Goal: Transaction & Acquisition: Purchase product/service

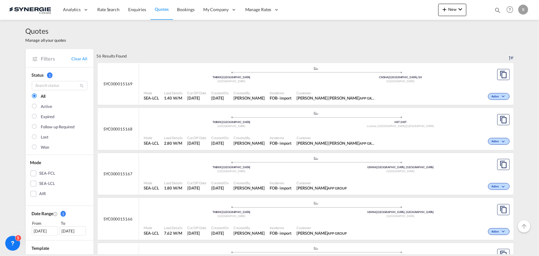
scroll to position [309, 0]
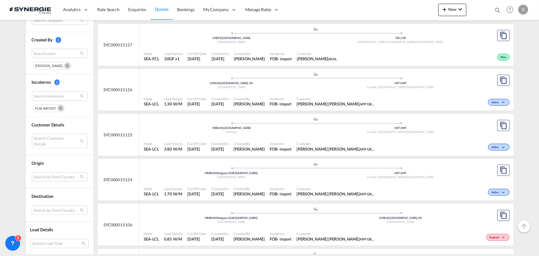
click at [59, 108] on md-icon "Remove" at bounding box center [60, 108] width 6 height 6
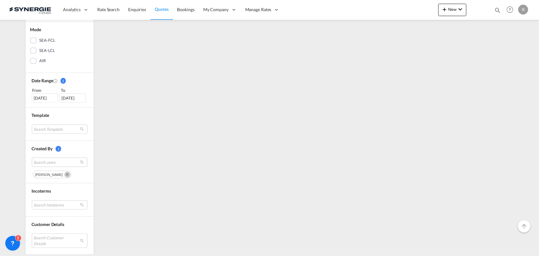
scroll to position [168, 0]
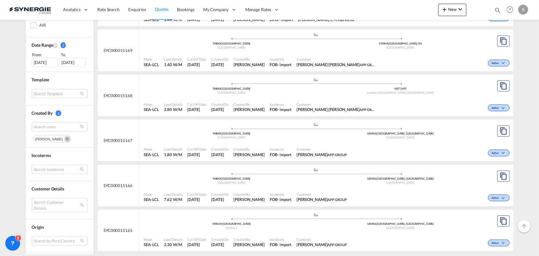
click at [41, 169] on md-select "Search Incoterms" at bounding box center [60, 169] width 56 height 9
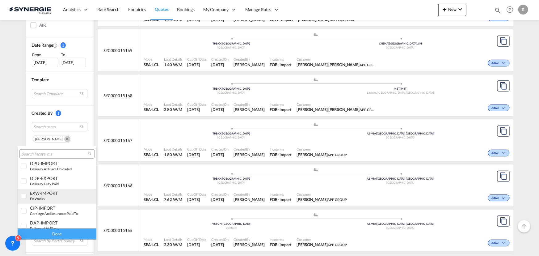
scroll to position [244, 0]
click at [44, 204] on div "DAP-IMPORT" at bounding box center [54, 202] width 48 height 5
click at [72, 233] on div "Done" at bounding box center [57, 233] width 79 height 11
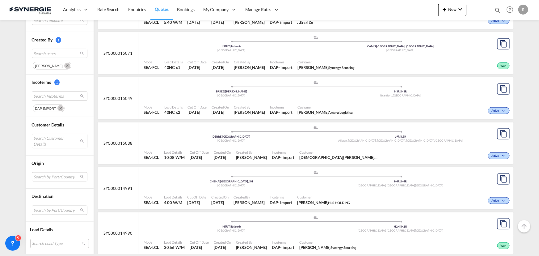
scroll to position [253, 0]
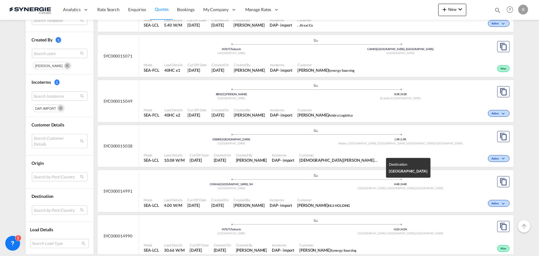
click at [459, 187] on div "Saint-Laurent, QC , Canada" at bounding box center [400, 188] width 169 height 4
click at [58, 108] on md-icon "Remove" at bounding box center [60, 108] width 6 height 6
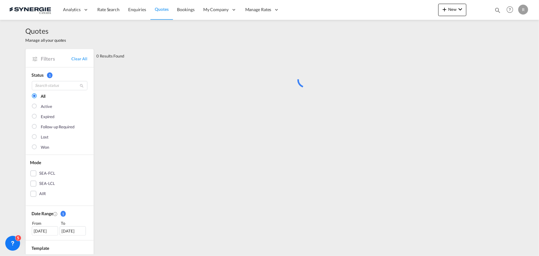
scroll to position [84, 0]
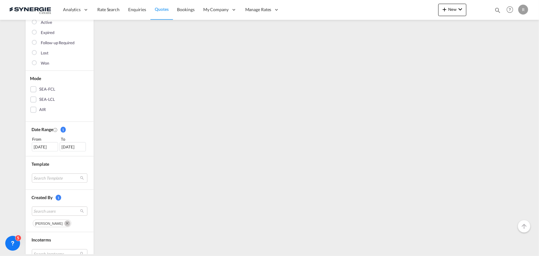
click at [39, 145] on div "01 Sep 2025" at bounding box center [45, 146] width 26 height 9
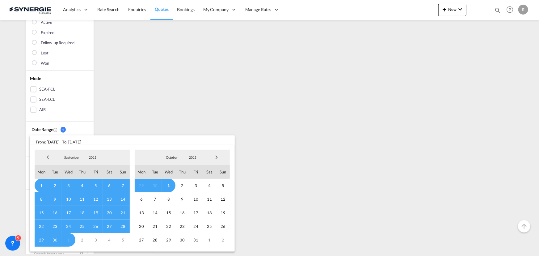
click at [46, 157] on span "Previous Month" at bounding box center [48, 157] width 12 height 12
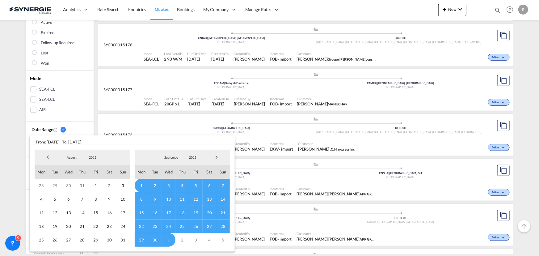
click at [46, 157] on span "Previous Month" at bounding box center [48, 157] width 12 height 12
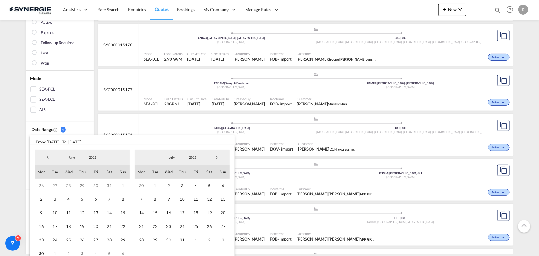
click at [46, 157] on span "Previous Month" at bounding box center [48, 157] width 12 height 12
click at [79, 183] on span "1" at bounding box center [82, 185] width 14 height 14
click at [218, 156] on span "Next Month" at bounding box center [216, 157] width 12 height 12
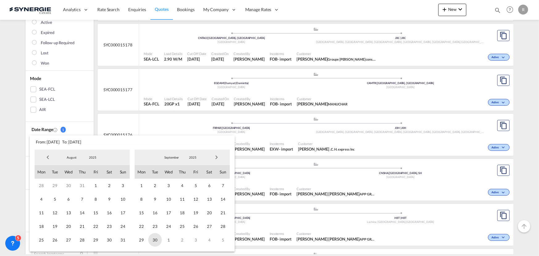
click at [156, 238] on span "30" at bounding box center [155, 240] width 14 height 14
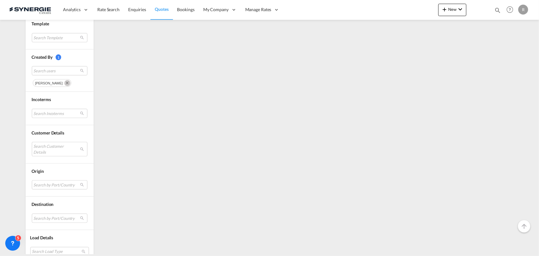
scroll to position [225, 0]
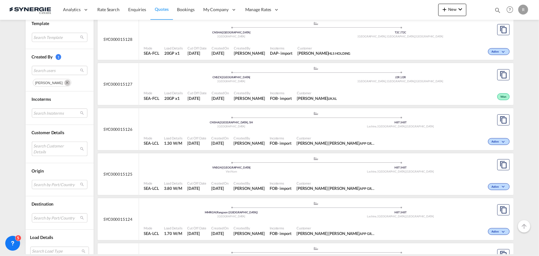
click at [53, 148] on md-select "Search Customer Details user name user dilara Aksu d.aksu@ctfglobal.com | ctf g…" at bounding box center [60, 148] width 56 height 14
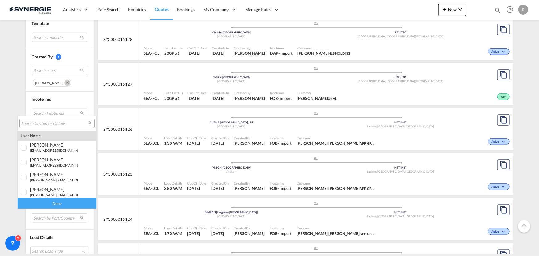
click at [52, 116] on md-select-header at bounding box center [57, 123] width 79 height 15
click at [50, 120] on div at bounding box center [56, 123] width 75 height 9
click at [45, 124] on input "search" at bounding box center [54, 124] width 66 height 6
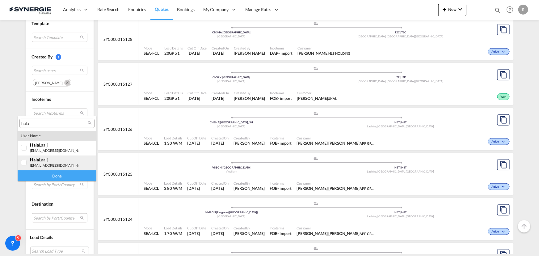
type input "hala"
click at [42, 164] on small "freightus@hlc.bike" at bounding box center [58, 165] width 57 height 4
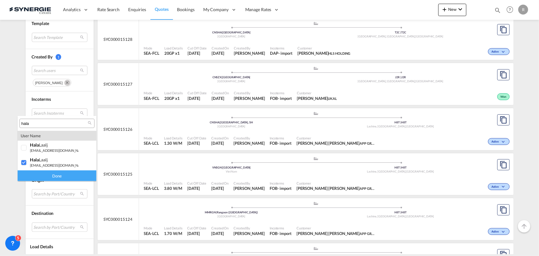
click at [52, 176] on div "Done" at bounding box center [57, 175] width 79 height 11
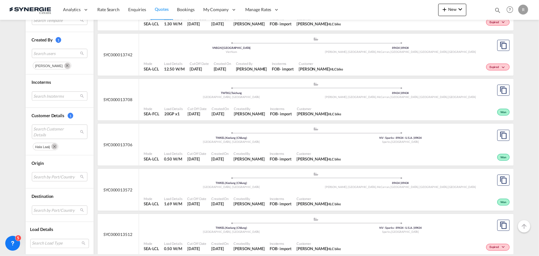
scroll to position [393, 0]
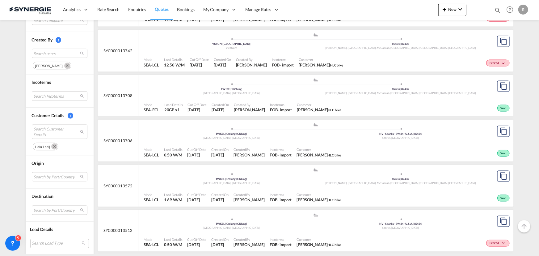
click at [347, 114] on div "Won" at bounding box center [427, 107] width 167 height 15
click at [52, 143] on md-icon "Remove" at bounding box center [54, 146] width 6 height 6
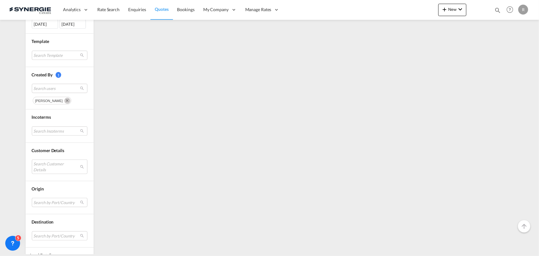
scroll to position [225, 0]
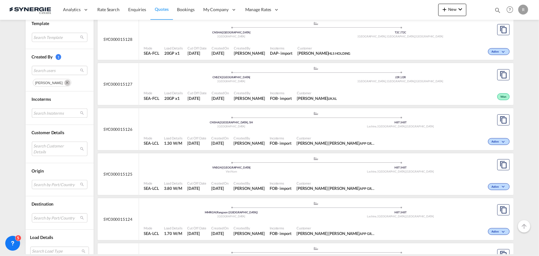
click at [48, 115] on md-select "Search Incoterms" at bounding box center [60, 112] width 56 height 9
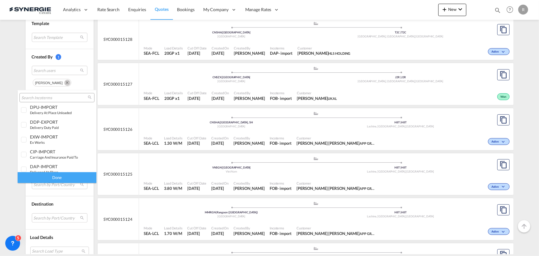
scroll to position [244, 0]
click at [49, 151] on small "delivered at place" at bounding box center [44, 152] width 28 height 4
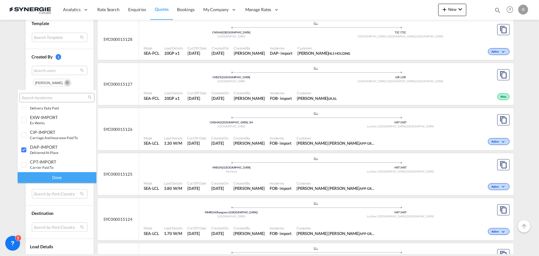
click at [59, 180] on div "Done" at bounding box center [57, 177] width 79 height 11
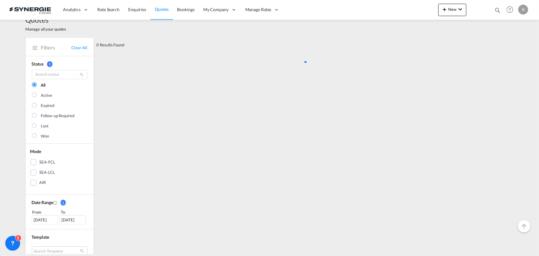
scroll to position [0, 0]
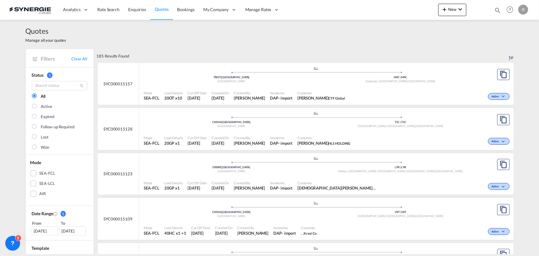
click at [347, 92] on div "Active" at bounding box center [429, 95] width 164 height 15
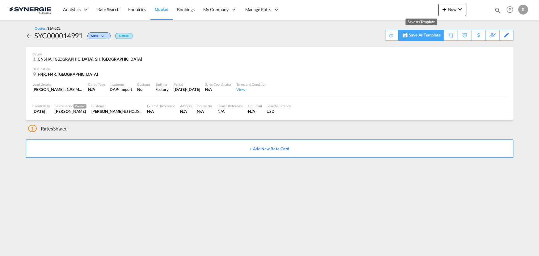
click at [434, 37] on div "Save As Template" at bounding box center [424, 35] width 31 height 10
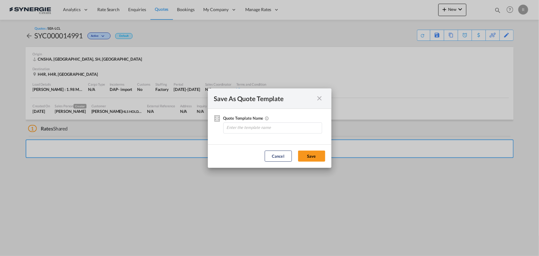
click at [321, 102] on md-icon "icon-close fg-AAA8AD cursor" at bounding box center [319, 97] width 7 height 7
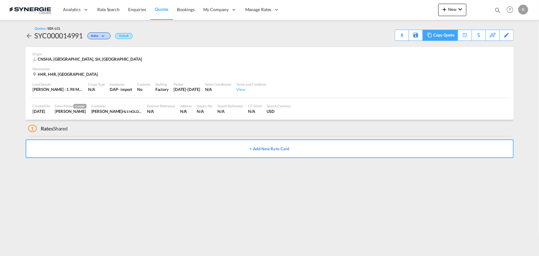
click at [433, 37] on md-icon at bounding box center [429, 35] width 7 height 5
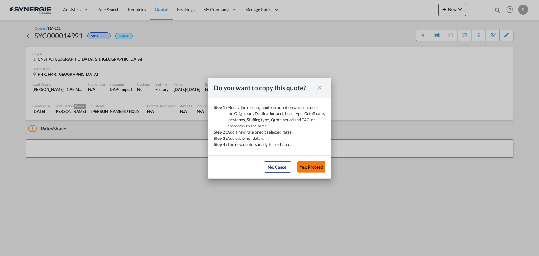
click at [316, 167] on button "Yes, Proceed" at bounding box center [311, 166] width 28 height 11
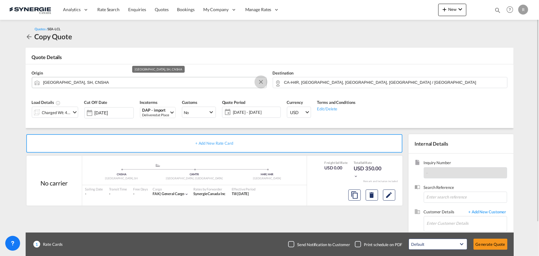
click at [261, 83] on button "Clear Input" at bounding box center [260, 81] width 9 height 9
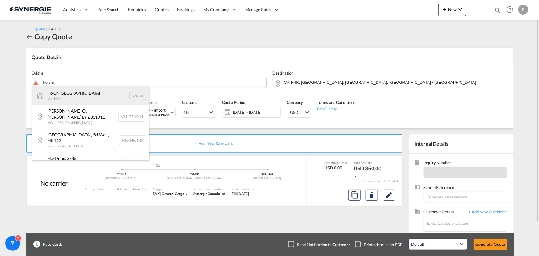
click at [53, 97] on div "Ho Chi Minh City Viet Nam VNSGN" at bounding box center [90, 95] width 117 height 19
type input "Ho Chi Minh City, VNSGN"
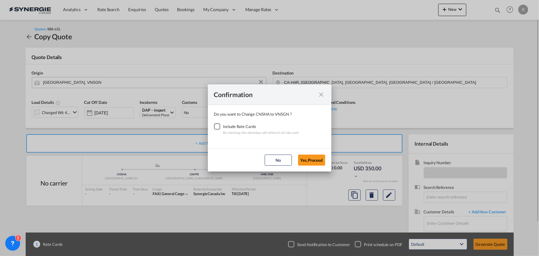
click at [215, 125] on div "Checkbox No Ink" at bounding box center [217, 126] width 6 height 6
click at [318, 161] on button "Yes,Proceed" at bounding box center [311, 159] width 27 height 11
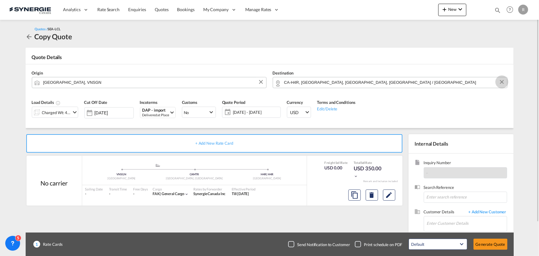
click at [502, 83] on button "Clear Input" at bounding box center [501, 81] width 9 height 9
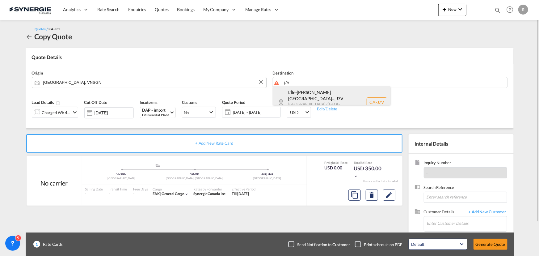
click at [299, 97] on div "L'Île-Cadieux, QC... , J7V Quebec / Québec Canada CA-J7V" at bounding box center [331, 102] width 117 height 32
type input "CA-J7V, L'Île-Cadieux, QC, L'Île-Perrot, Notre-Dame-de-l'Île-Perrot, Terrasse-V…"
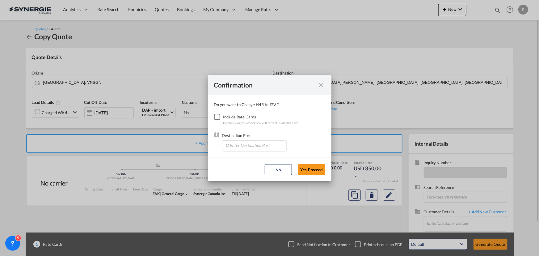
click at [219, 117] on div "Checkbox No Ink" at bounding box center [217, 117] width 6 height 6
click at [253, 145] on input "Enter Destination Port" at bounding box center [255, 145] width 61 height 9
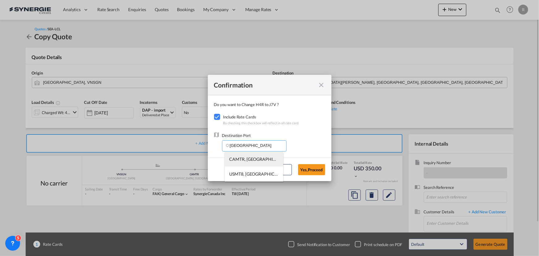
click at [234, 160] on span "CAMTR, Montreal, QC, Canada, North America, Americas" at bounding box center [350, 158] width 242 height 5
type input "CAMTR, Montreal, QC, Canada, North America, Americas"
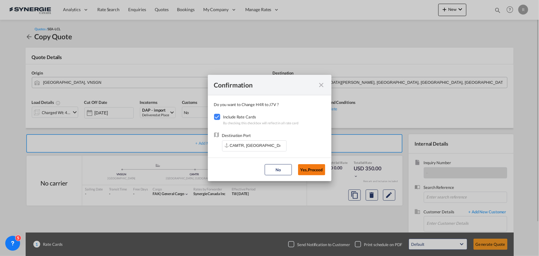
click at [313, 170] on button "Yes,Proceed" at bounding box center [311, 169] width 27 height 11
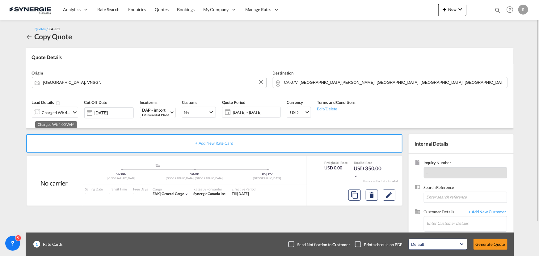
click at [50, 113] on div "Charged Wt: 4.00 W/M" at bounding box center [56, 112] width 29 height 9
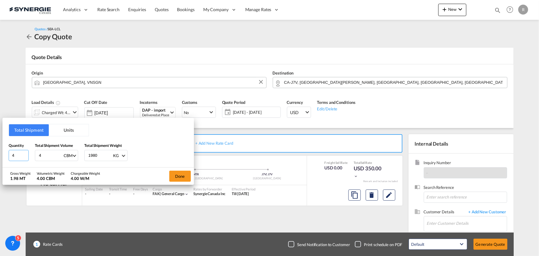
drag, startPoint x: 18, startPoint y: 153, endPoint x: -21, endPoint y: 150, distance: 39.4
click at [0, 150] on html "Analytics Reports Dashboard Rate Search Enquiries Quotes" at bounding box center [269, 128] width 539 height 256
type input "14"
type input "2.1"
type input "198.4"
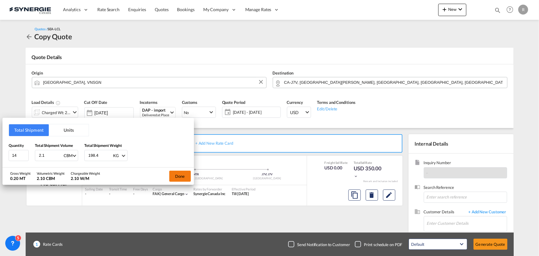
click at [180, 179] on button "Done" at bounding box center [180, 175] width 22 height 11
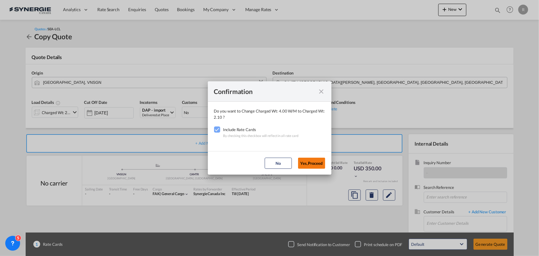
click at [310, 162] on button "Yes,Proceed" at bounding box center [311, 162] width 27 height 11
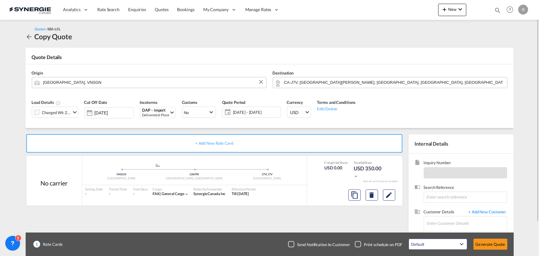
click at [250, 111] on span "23 Sep - 23 Oct 2025" at bounding box center [256, 112] width 46 height 6
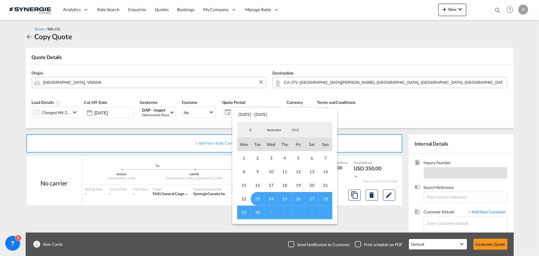
click at [258, 210] on span "30" at bounding box center [258, 212] width 14 height 14
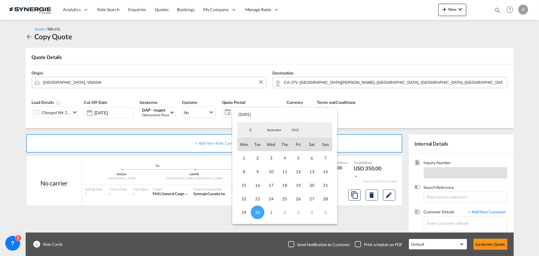
click at [391, 195] on md-backdrop at bounding box center [269, 128] width 539 height 256
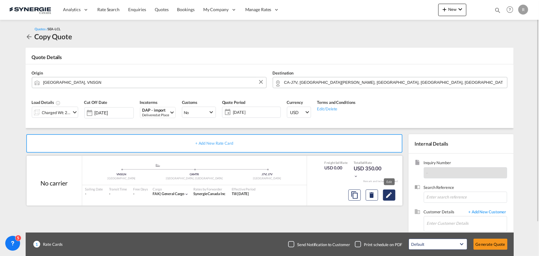
click at [394, 197] on button "Edit" at bounding box center [389, 194] width 12 height 11
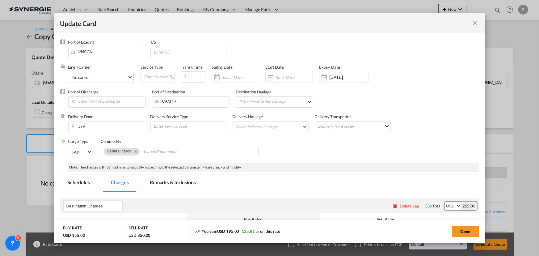
select select "per_shipment"
select select "per_bl"
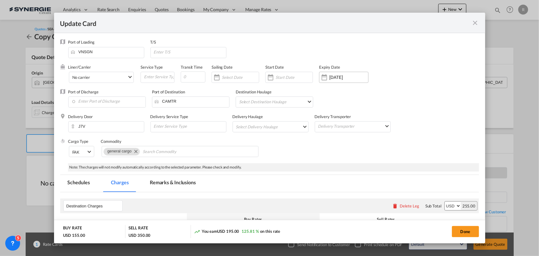
click at [340, 80] on div "23 Oct 2025" at bounding box center [348, 77] width 39 height 6
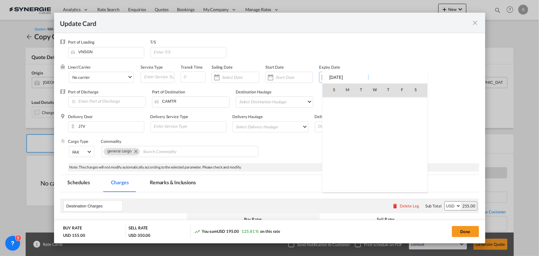
scroll to position [143130, 0]
click at [387, 157] on span "30" at bounding box center [388, 157] width 12 height 12
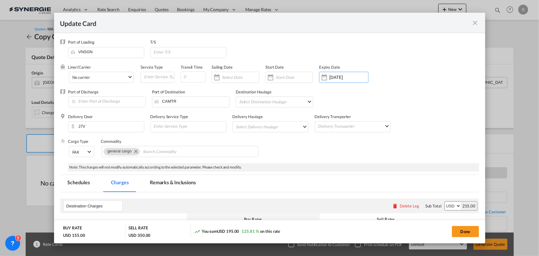
type input "30 Oct 2025"
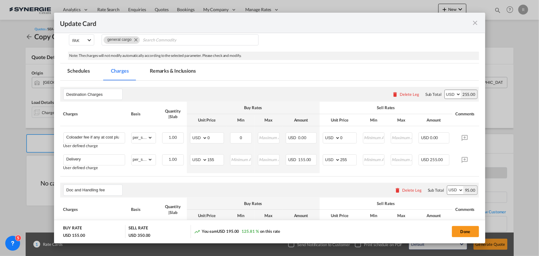
scroll to position [112, 0]
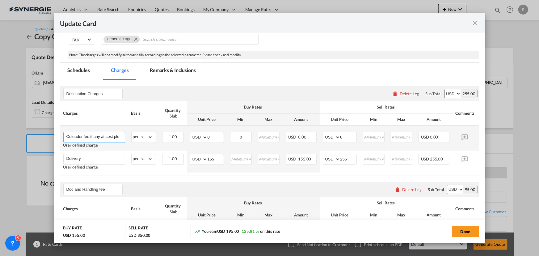
click at [84, 136] on input "Coloader fee if any at cost plus 25usd disbursment" at bounding box center [95, 136] width 58 height 9
click at [65, 136] on md-autocomplete "Coloader fee if any at cost plus 25usd disbursment" at bounding box center [94, 136] width 61 height 9
drag, startPoint x: 69, startPoint y: 134, endPoint x: 187, endPoint y: 145, distance: 117.8
click at [187, 145] on tr "Coloader fee if any at cost plus 25usd disbursment User defined charge Please E…" at bounding box center [279, 137] width 438 height 25
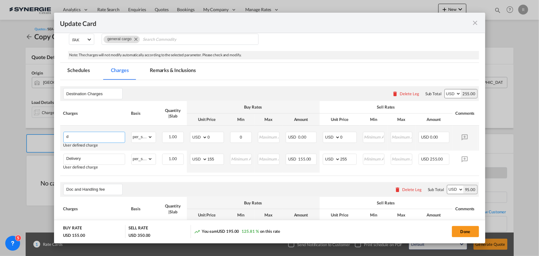
scroll to position [0, 0]
type input "dock fee"
drag, startPoint x: 217, startPoint y: 137, endPoint x: 200, endPoint y: 137, distance: 17.0
click at [200, 137] on md-input-container "AED AFN ALL AMD ANG AOA ARS AUD AWG AZN BAM BBD BDT BGN BHD BIF BMD BND [PERSON…" at bounding box center [207, 137] width 34 height 11
type input "50"
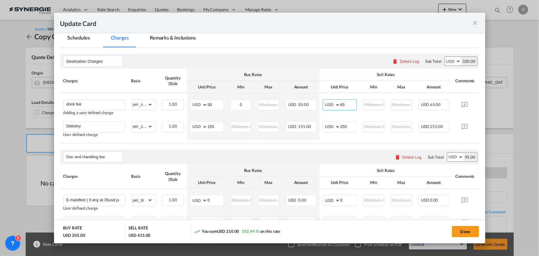
scroll to position [168, 0]
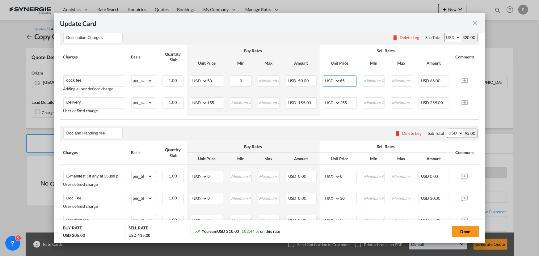
type input "65"
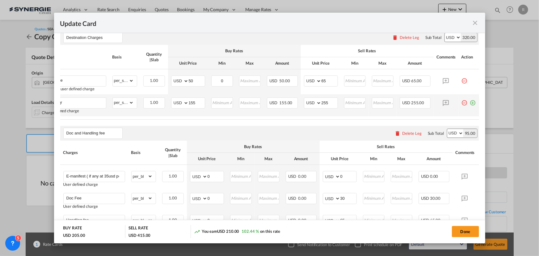
click at [470, 103] on md-icon "icon-plus-circle-outline green-400-fg" at bounding box center [473, 100] width 6 height 6
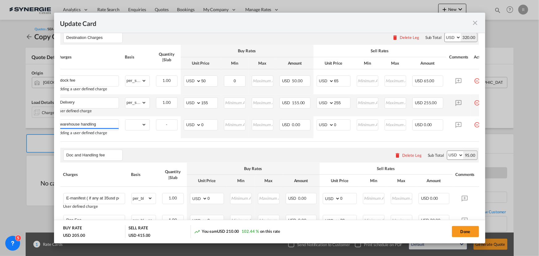
type input "warehouse handling"
click at [134, 121] on select "gross_weight volumetric_weight per_shipment per_bl per_km per_hawb per_kg flat …" at bounding box center [135, 125] width 21 height 10
select select "per_shipment"
click at [125, 120] on select "gross_weight volumetric_weight per_shipment per_bl per_km per_hawb per_kg flat …" at bounding box center [135, 125] width 21 height 10
drag, startPoint x: 209, startPoint y: 123, endPoint x: 179, endPoint y: 115, distance: 30.9
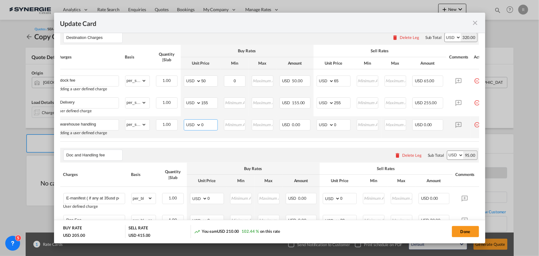
click at [179, 116] on tr "warehouse handling Adding a user defined charge Please Enter Already Exists gro…" at bounding box center [273, 127] width 438 height 22
type input "32"
type input "50"
drag, startPoint x: 212, startPoint y: 102, endPoint x: 176, endPoint y: 96, distance: 36.3
click at [176, 96] on tr "Delivery User defined charge Please Enter Already Exists gross_weight volumetri…" at bounding box center [273, 105] width 438 height 22
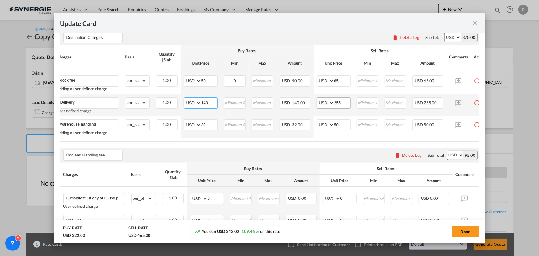
type input "140"
click at [345, 101] on input "255" at bounding box center [342, 102] width 16 height 9
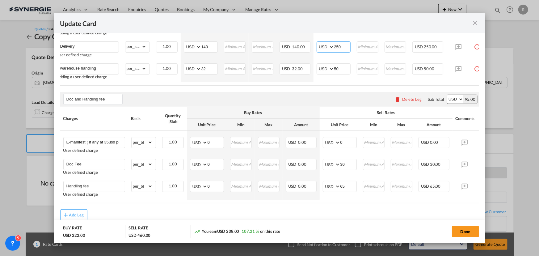
scroll to position [225, 0]
type input "250"
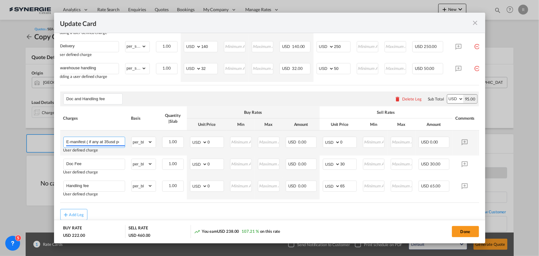
scroll to position [0, 9]
drag, startPoint x: 88, startPoint y: 143, endPoint x: 160, endPoint y: 146, distance: 72.6
click at [160, 146] on tr "E-manifest ( if any at 35usd per bl) User defined charge Please Enter Already E…" at bounding box center [279, 142] width 438 height 25
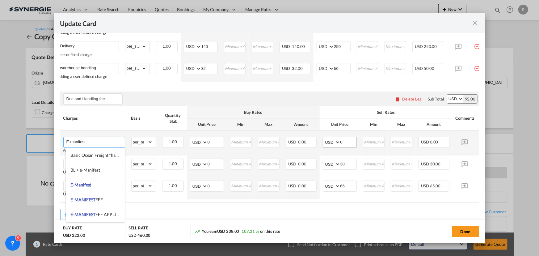
type input "E-manifest"
click at [354, 145] on input "0" at bounding box center [348, 141] width 16 height 9
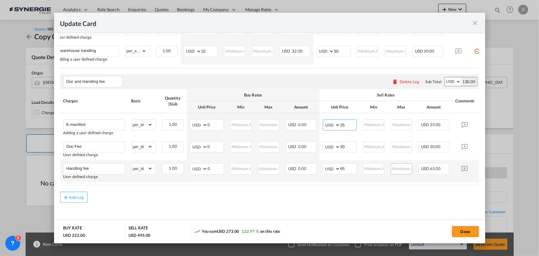
scroll to position [249, 0]
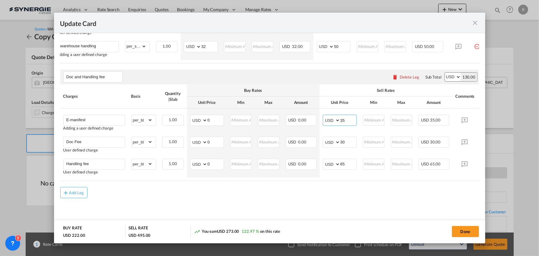
type input "35"
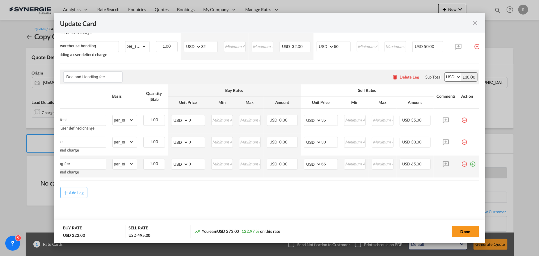
click at [470, 163] on md-icon "icon-plus-circle-outline green-400-fg" at bounding box center [473, 161] width 6 height 6
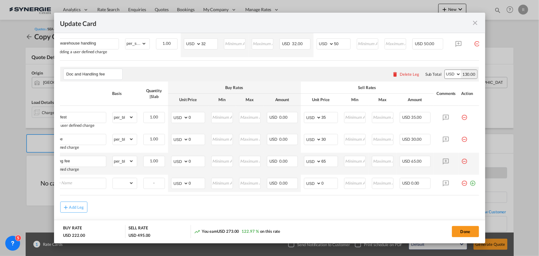
scroll to position [0, 6]
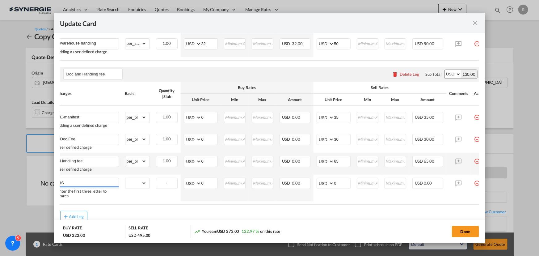
type input "I"
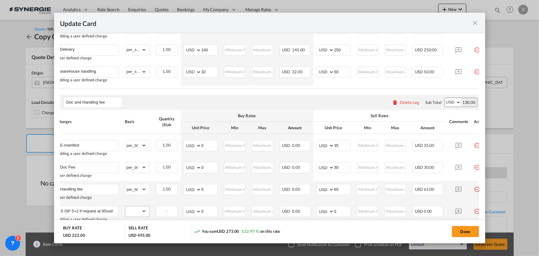
type input "AMS ISF 5+2 if request at 85usd"
click at [137, 212] on select "gross_weight volumetric_weight per_shipment per_bl per_km per_hawb per_kg flat …" at bounding box center [135, 211] width 21 height 10
select select "per_bl"
click at [125, 207] on select "gross_weight volumetric_weight per_shipment per_bl per_km per_hawb per_kg flat …" at bounding box center [135, 211] width 21 height 10
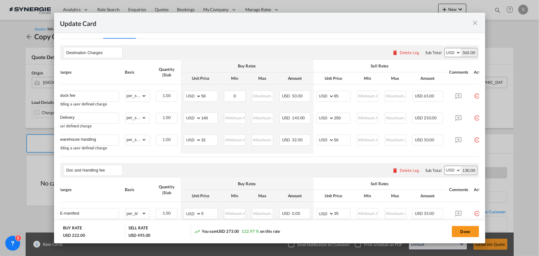
scroll to position [103, 0]
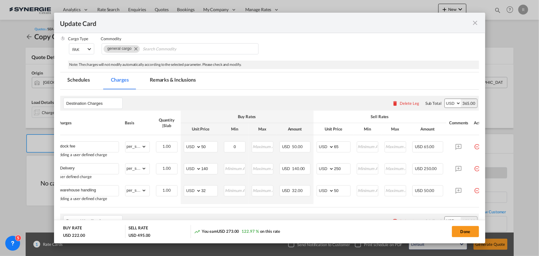
click at [175, 78] on md-tab-item "Remarks & Inclusions" at bounding box center [172, 80] width 61 height 17
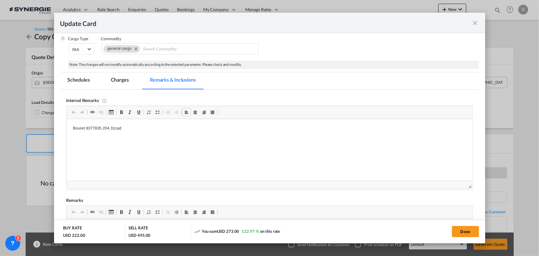
drag, startPoint x: 73, startPoint y: 125, endPoint x: 175, endPoint y: 131, distance: 103.0
drag, startPoint x: 71, startPoint y: 130, endPoint x: 173, endPoint y: 129, distance: 101.9
click at [170, 131] on html "Bouret 8377835 204.31cad" at bounding box center [269, 133] width 406 height 29
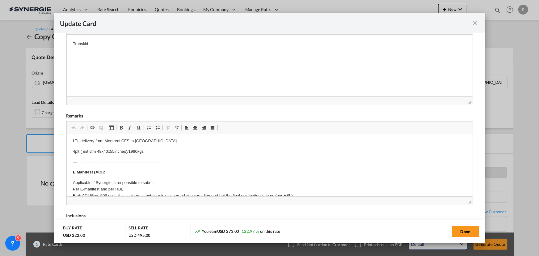
scroll to position [0, 0]
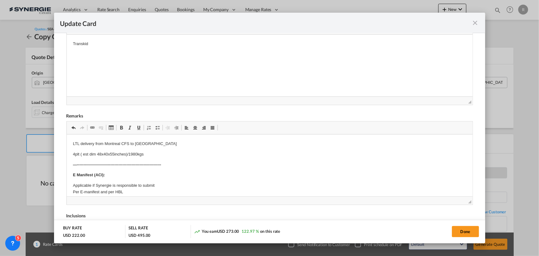
click at [135, 141] on p "LTL delivery from Montreal CFS to St Laurent" at bounding box center [269, 144] width 393 height 6
drag, startPoint x: 135, startPoint y: 143, endPoint x: 166, endPoint y: 145, distance: 31.6
click at [166, 145] on p "LTL delivery from Montreal CFS to St Laurent" at bounding box center [269, 144] width 393 height 6
drag, startPoint x: 70, startPoint y: 155, endPoint x: 169, endPoint y: 155, distance: 99.4
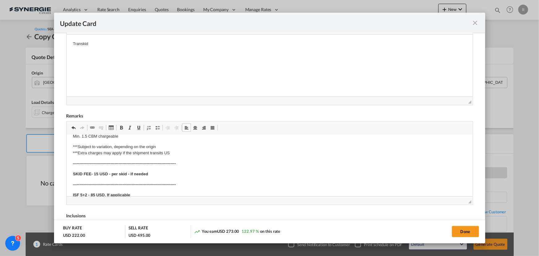
scroll to position [225, 0]
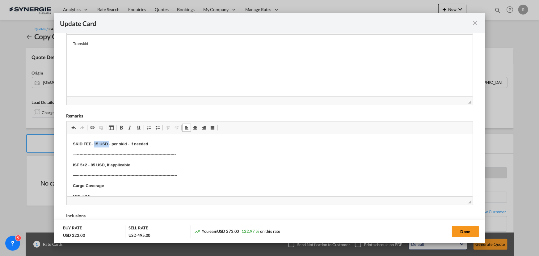
drag, startPoint x: 94, startPoint y: 144, endPoint x: 108, endPoint y: 143, distance: 14.2
click at [108, 143] on strong "SKID FEE- 15 USD - per skid - if needed" at bounding box center [110, 143] width 75 height 5
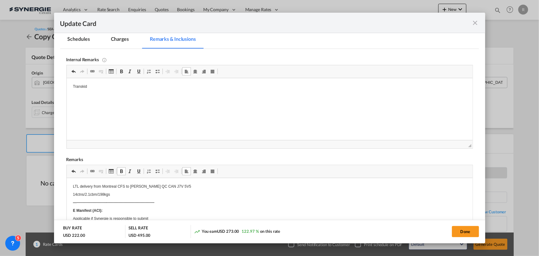
scroll to position [136, 0]
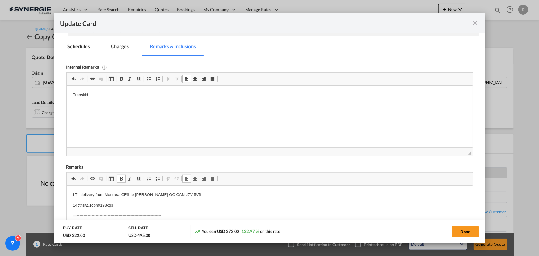
drag, startPoint x: 108, startPoint y: 96, endPoint x: 163, endPoint y: 234, distance: 149.3
click at [96, 92] on p "Transkid" at bounding box center [269, 95] width 393 height 6
click at [102, 92] on p "Transkid" at bounding box center [269, 95] width 393 height 6
click at [120, 46] on md-tab-item "Charges" at bounding box center [119, 47] width 33 height 17
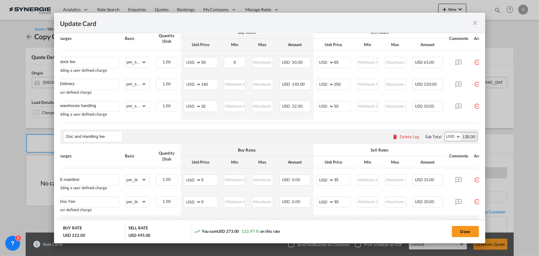
scroll to position [0, 23]
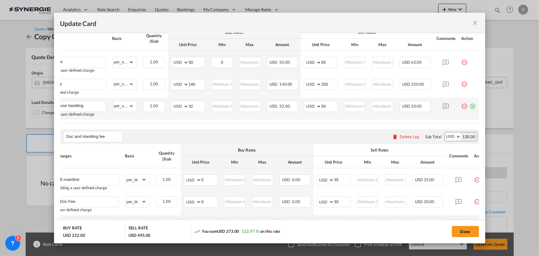
click at [470, 105] on md-icon "icon-plus-circle-outline green-400-fg" at bounding box center [473, 104] width 6 height 6
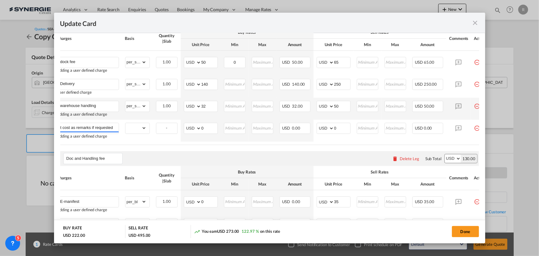
scroll to position [0, 23]
type input "pallet fee ( at cost as remarks if requested)"
drag, startPoint x: 461, startPoint y: 231, endPoint x: 455, endPoint y: 231, distance: 5.6
click at [461, 231] on button "Done" at bounding box center [465, 231] width 27 height 11
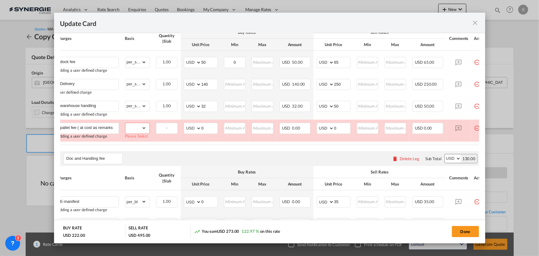
scroll to position [177, 0]
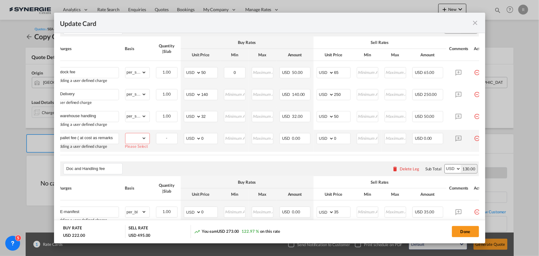
click at [138, 141] on select "gross_weight volumetric_weight per_shipment per_bl per_km per_hawb per_kg flat …" at bounding box center [135, 138] width 21 height 10
select select "per_shipment"
click at [125, 133] on select "gross_weight volumetric_weight per_shipment per_bl per_km per_hawb per_kg flat …" at bounding box center [135, 138] width 21 height 10
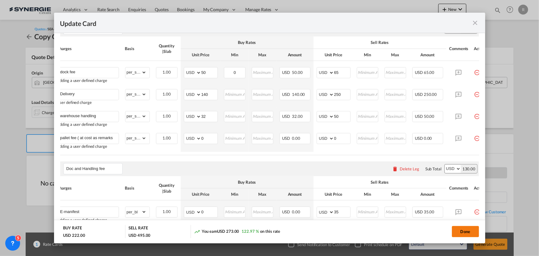
click at [462, 233] on button "Done" at bounding box center [465, 231] width 27 height 11
type input "29 Oct 2025"
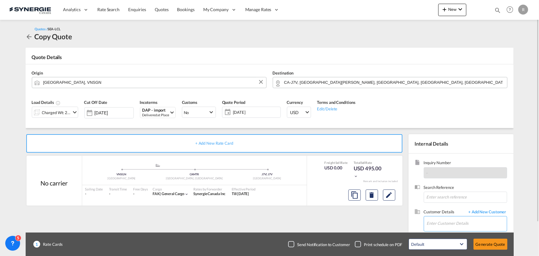
click at [439, 222] on input "Enter Customer Details" at bounding box center [467, 223] width 80 height 14
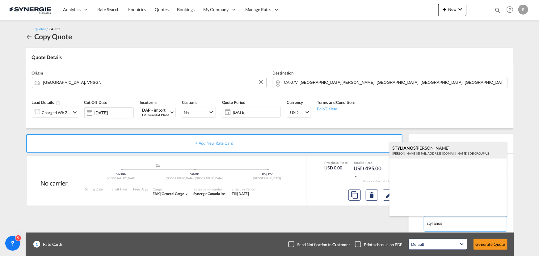
click at [421, 150] on div "STYLIANOS ELIADES s.eliades@dbgroup.net | DB GROUP US" at bounding box center [447, 150] width 117 height 17
type input "DB GROUP US, STYLIANOS ELIADES, s.eliades@dbgroup.net"
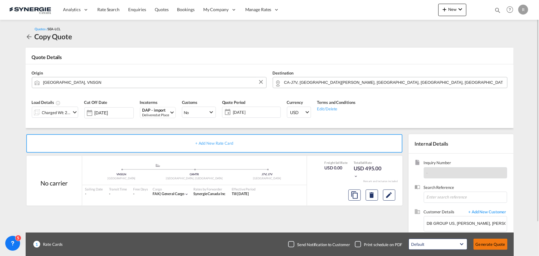
click at [488, 244] on button "Generate Quote" at bounding box center [490, 243] width 34 height 11
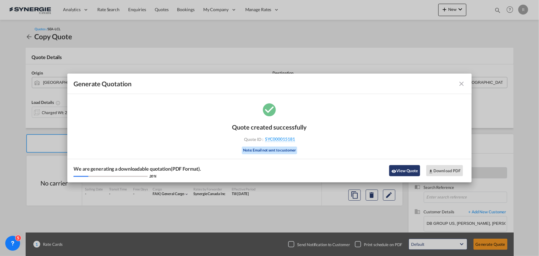
click at [407, 169] on button "View Quote" at bounding box center [404, 170] width 31 height 11
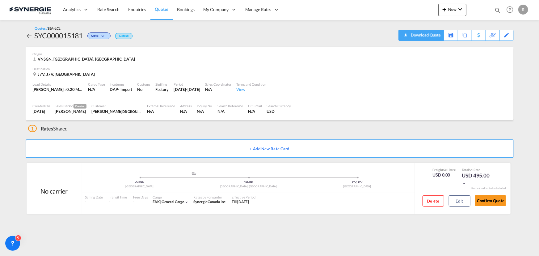
click at [407, 36] on md-icon "icon-download" at bounding box center [405, 33] width 7 height 5
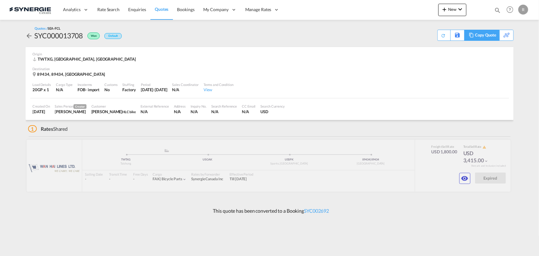
click at [484, 34] on div "Copy Quote" at bounding box center [485, 35] width 21 height 10
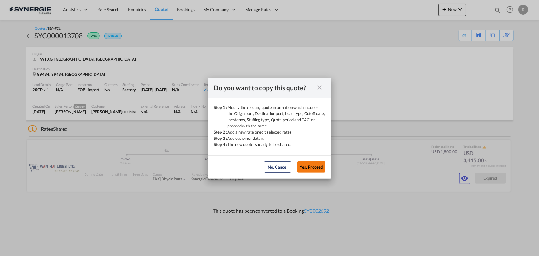
click at [315, 166] on button "Yes, Proceed" at bounding box center [311, 166] width 28 height 11
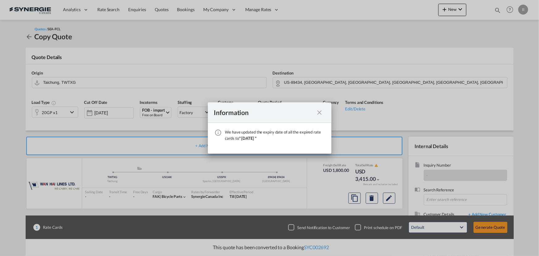
click at [318, 115] on md-icon "icon-close fg-AAA8AD cursor" at bounding box center [319, 112] width 7 height 7
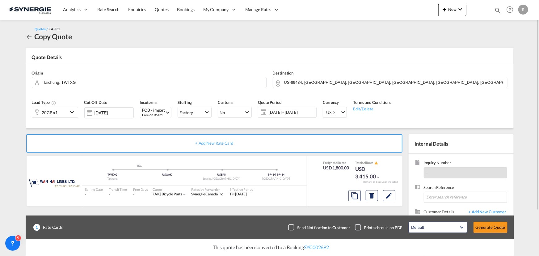
click at [284, 112] on span "[DATE] - [DATE]" at bounding box center [292, 112] width 46 height 6
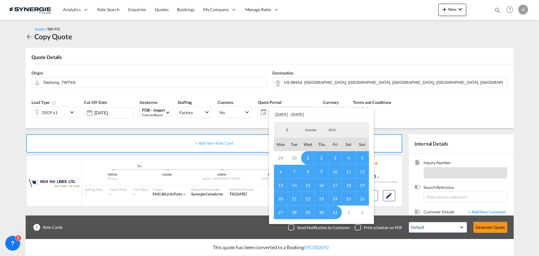
click at [295, 185] on span "14" at bounding box center [295, 185] width 14 height 14
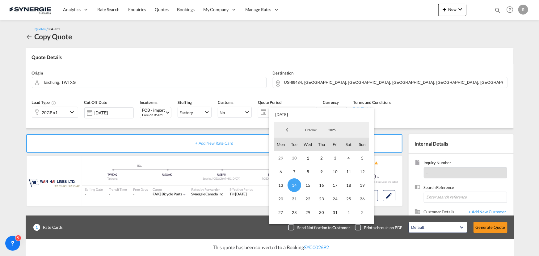
click at [421, 125] on md-backdrop at bounding box center [269, 128] width 539 height 256
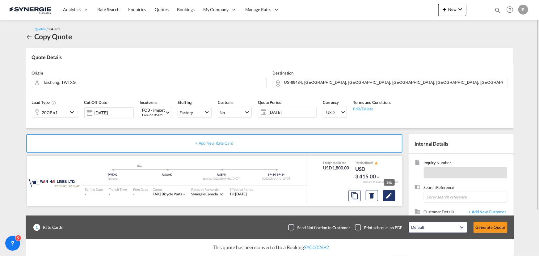
click at [391, 198] on md-icon "Edit" at bounding box center [388, 195] width 7 height 7
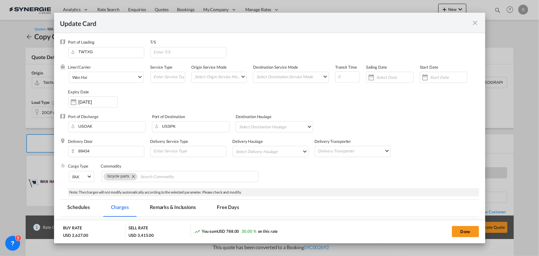
select select "per equipment"
select select "per container"
select select "per day"
select select "per shipment"
select select "per B/L"
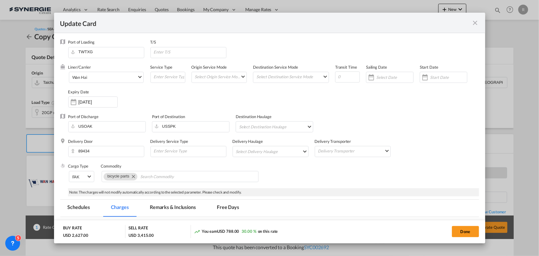
select select "per B/L"
select select "per shipment"
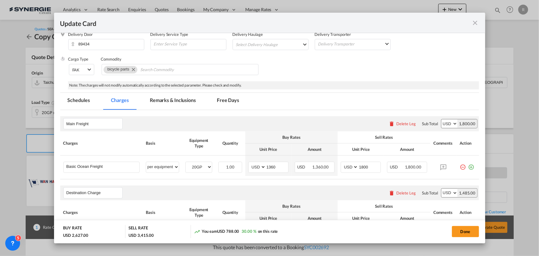
scroll to position [112, 0]
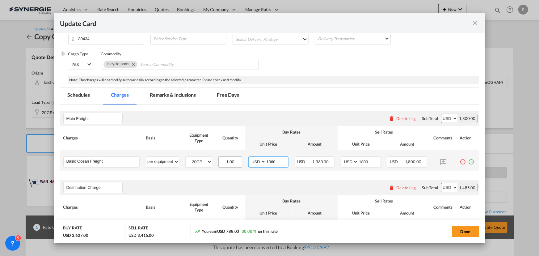
drag, startPoint x: 281, startPoint y: 160, endPoint x: 232, endPoint y: 160, distance: 49.1
click at [232, 160] on tr "Basic Ocean Freight Please Enter User Defined Charges Cannot Be Published per e…" at bounding box center [269, 160] width 419 height 20
type input "1200"
drag, startPoint x: 369, startPoint y: 162, endPoint x: 343, endPoint y: 162, distance: 25.6
click at [343, 162] on md-input-container "AED AFN ALL AMD ANG AOA ARS AUD AWG AZN BAM BBD BDT BGN BHD BIF BMD BND BOB BRL…" at bounding box center [361, 161] width 40 height 11
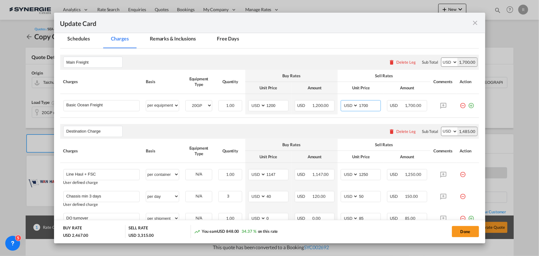
scroll to position [196, 0]
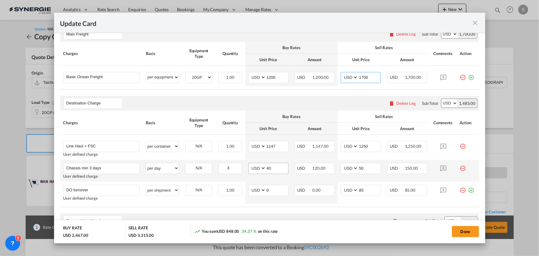
type input "1700"
drag, startPoint x: 276, startPoint y: 168, endPoint x: 244, endPoint y: 168, distance: 32.4
click at [245, 168] on td "AED AFN ALL AMD ANG AOA ARS AUD AWG AZN BAM BBD BDT BGN BHD BIF BMD BND BOB BRL…" at bounding box center [268, 171] width 46 height 22
type input "45"
click at [257, 206] on table "Charges Basis Equipment Type Quantity Buy Rates Sell Rates Comments Action Unit…" at bounding box center [269, 159] width 419 height 96
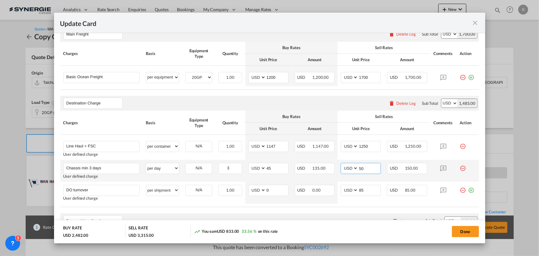
drag, startPoint x: 366, startPoint y: 168, endPoint x: 337, endPoint y: 168, distance: 29.0
click at [341, 169] on md-input-container "AED AFN ALL AMD ANG AOA ARS AUD AWG AZN BAM BBD BDT BGN BHD BIF BMD BND BOB BRL…" at bounding box center [361, 168] width 40 height 11
type input "55"
click at [290, 215] on div "Doc and Handling fees Please enter leg name Leg Name Already Exists Delete Leg …" at bounding box center [269, 220] width 419 height 15
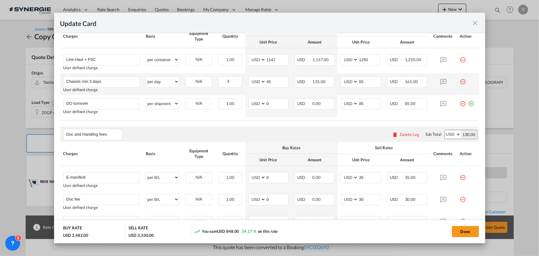
scroll to position [281, 0]
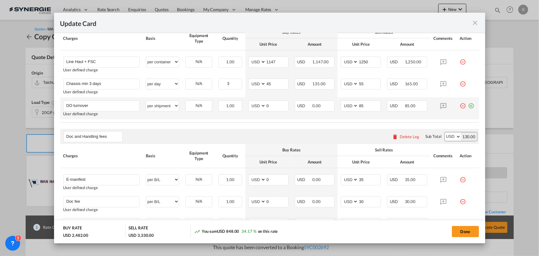
click at [468, 106] on md-icon "icon-plus-circle-outline green-400-fg" at bounding box center [471, 103] width 6 height 6
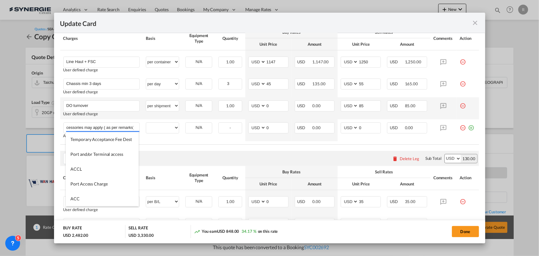
scroll to position [0, 6]
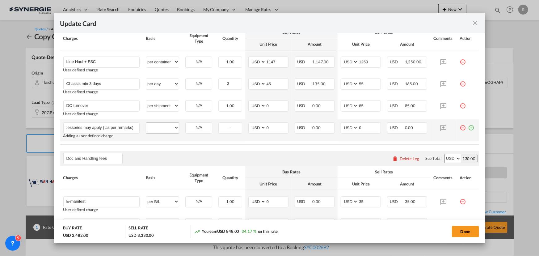
type input "Accessories may apply ( as per remarks)"
click at [162, 126] on select "per equipment per container per B/L per shipping bill per shipment per pallet p…" at bounding box center [162, 128] width 33 height 10
select select "per shipment"
click at [146, 123] on select "per equipment per container per B/L per shipping bill per shipment per pallet p…" at bounding box center [162, 128] width 33 height 10
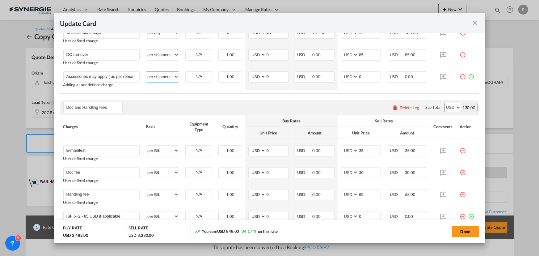
scroll to position [337, 0]
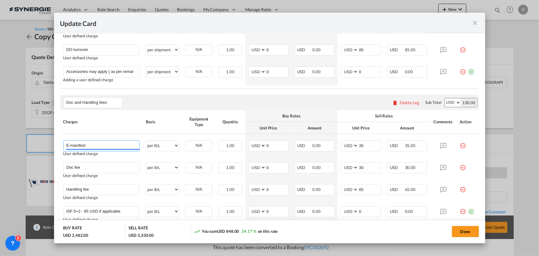
drag, startPoint x: 94, startPoint y: 142, endPoint x: 28, endPoint y: 143, distance: 66.4
click at [28, 143] on div "Update Card Port of Loading TWTXG T/S Liner/Carrier Wan Hai Atlantic Container …" at bounding box center [269, 128] width 539 height 256
type input "M"
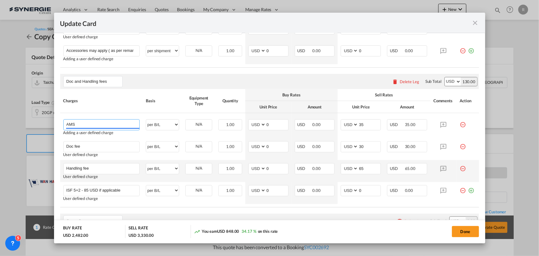
scroll to position [365, 0]
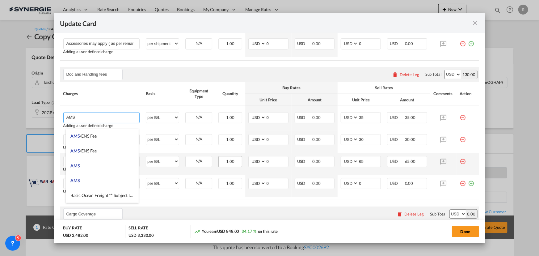
type input "AMS"
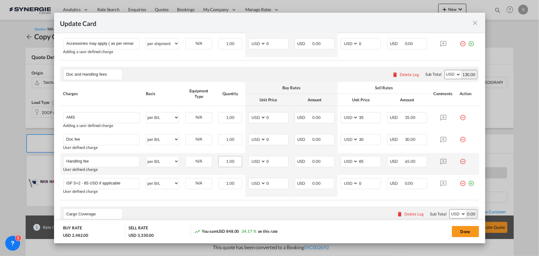
click at [222, 156] on div "1.00" at bounding box center [229, 161] width 23 height 11
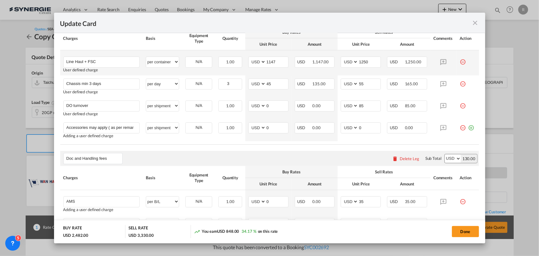
scroll to position [253, 0]
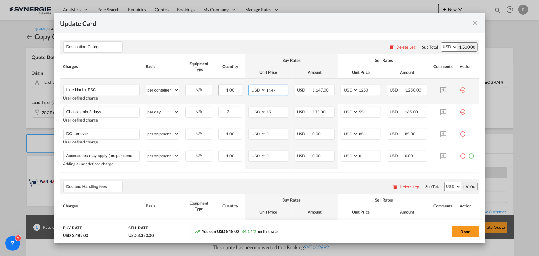
drag, startPoint x: 276, startPoint y: 90, endPoint x: 234, endPoint y: 88, distance: 41.7
click at [234, 88] on tr "Line Haul + FSC Please Enter User Defined Charges Cannot Be Published User defi…" at bounding box center [269, 90] width 419 height 25
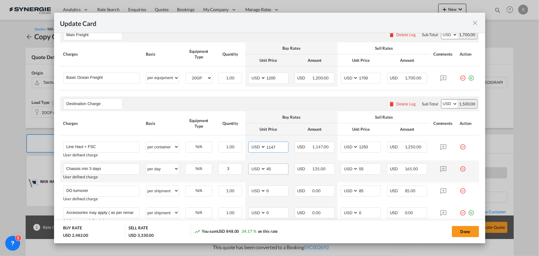
scroll to position [168, 0]
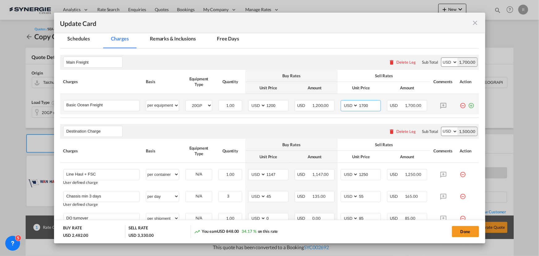
drag, startPoint x: 371, startPoint y: 105, endPoint x: 338, endPoint y: 105, distance: 32.7
click at [341, 105] on md-input-container "AED AFN ALL AMD ANG AOA ARS AUD AWG AZN BAM BBD BDT BGN BHD BIF BMD BND BOB BRL…" at bounding box center [361, 105] width 40 height 11
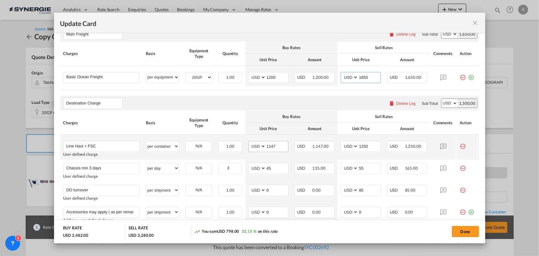
type input "1650"
drag, startPoint x: 281, startPoint y: 145, endPoint x: 254, endPoint y: 144, distance: 27.8
click at [254, 144] on md-input-container "AED AFN ALL AMD ANG AOA ARS AUD AWG AZN BAM BBD BDT BGN BHD BIF BMD BND BOB BRL…" at bounding box center [268, 146] width 40 height 11
type input "1350"
drag, startPoint x: 367, startPoint y: 145, endPoint x: 335, endPoint y: 141, distance: 32.3
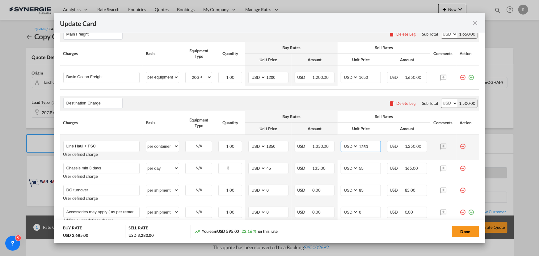
click at [338, 141] on td "AED AFN ALL AMD ANG AOA ARS AUD AWG AZN BAM BBD BDT BGN BHD BIF BMD BND BOB BRL…" at bounding box center [361, 147] width 46 height 25
type input "1450"
click at [336, 232] on div "Done" at bounding box center [399, 231] width 160 height 13
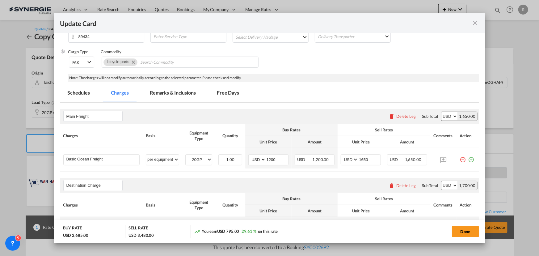
scroll to position [112, 0]
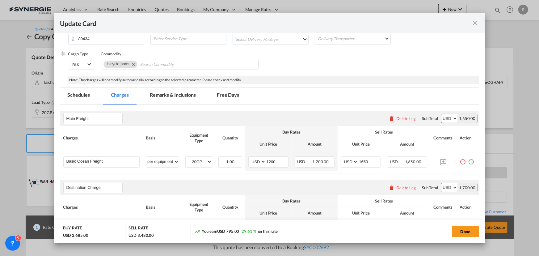
click at [166, 93] on md-tab-item "Remarks & Inclusions" at bounding box center [172, 95] width 61 height 17
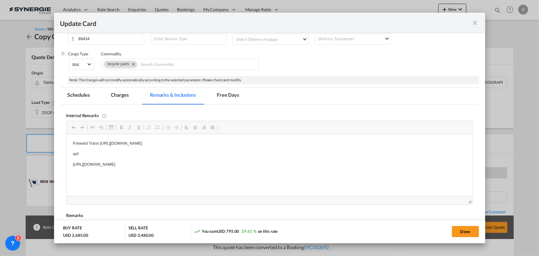
scroll to position [0, 0]
drag, startPoint x: 100, startPoint y: 142, endPoint x: 301, endPoint y: 143, distance: 200.7
click at [301, 143] on p "Forward Trans https://app.frontapp.com/open/msg_1ereh6xb?key=-Auni_Ov5ETsQR8xHo…" at bounding box center [269, 143] width 393 height 6
drag, startPoint x: 249, startPoint y: 155, endPoint x: 422, endPoint y: 161, distance: 172.7
click at [249, 155] on span "Copy" at bounding box center [251, 156] width 19 height 9
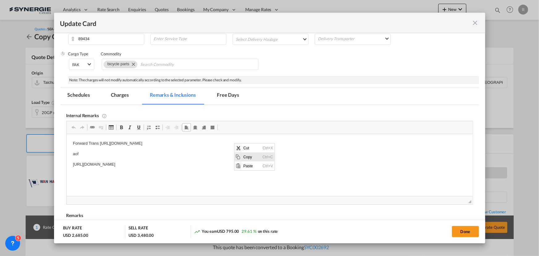
copy p "https://app.frontapp.com/open/msg_1ereh6xb?key=-Auni_Ov5ETsQR8xHoid8G6OoXiHhax7"
click at [72, 148] on html "Forward Trans https://app.frontapp.com/open/msg_1ereh6xb?key=-Auni_Ov5ETsQR8xHo…" at bounding box center [269, 154] width 406 height 40
click at [103, 165] on p "https://app.frontapp.com/open/msg_1gs23snj?key=G6OtyHf39X1Gy8L7amRuY1Q7o2JOvKlg" at bounding box center [269, 164] width 393 height 6
drag, startPoint x: 69, startPoint y: 162, endPoint x: 261, endPoint y: 160, distance: 191.5
click at [261, 160] on html "Forward Trans https://app.frontapp.com/open/msg_1ereh6xb?key=-Auni_Ov5ETsQR8xHo…" at bounding box center [269, 154] width 406 height 40
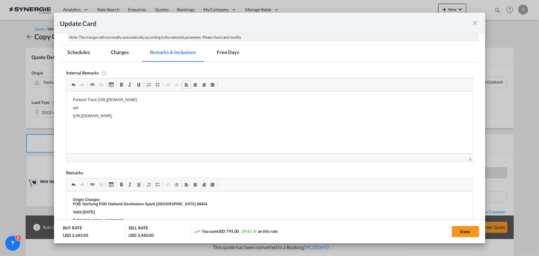
scroll to position [173, 0]
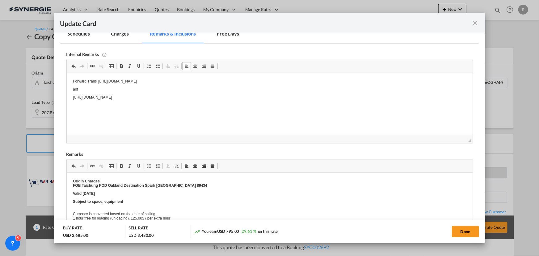
drag, startPoint x: 119, startPoint y: 193, endPoint x: 175, endPoint y: 344, distance: 161.4
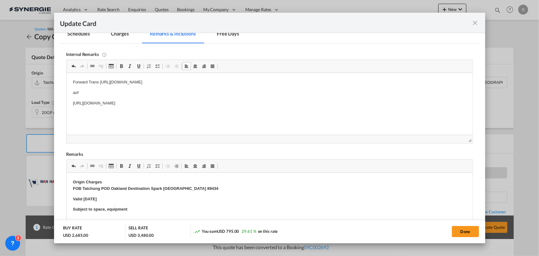
drag, startPoint x: 73, startPoint y: 199, endPoint x: 156, endPoint y: 331, distance: 156.3
click at [110, 199] on p "Valid 14 Aug" at bounding box center [269, 199] width 393 height 6
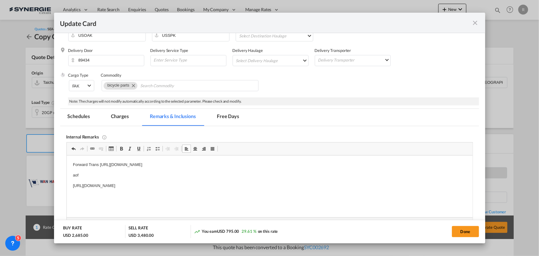
scroll to position [89, 0]
click at [154, 88] on input "Search Commodity" at bounding box center [168, 87] width 57 height 10
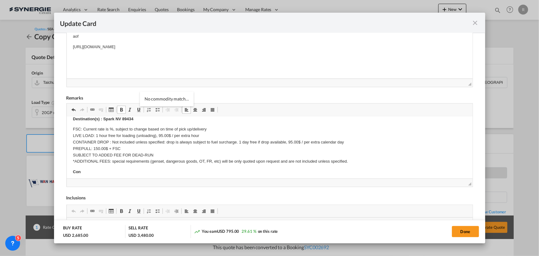
scroll to position [168, 0]
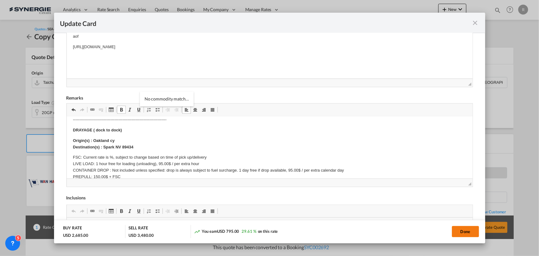
type input "Maxxis Taiwan C: HAWLEY LLC / TXG TO OAKLAND"
click at [463, 230] on button "Done" at bounding box center [465, 231] width 27 height 11
type input "30 Oct 2025"
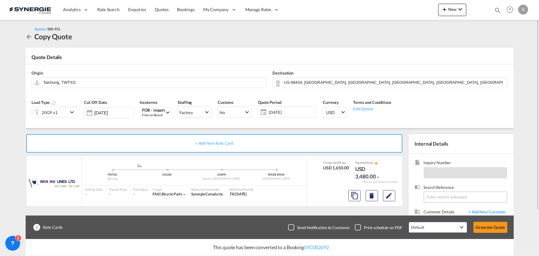
scroll to position [55, 0]
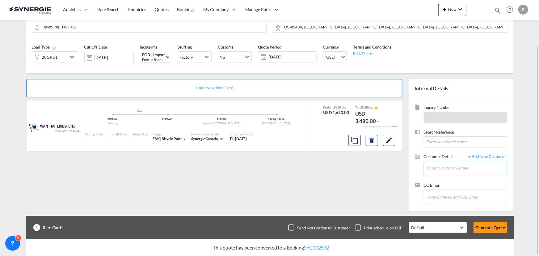
click at [430, 165] on input "Enter Customer Details" at bounding box center [467, 168] width 80 height 14
click at [426, 164] on md-input-container "Enter Customer Details" at bounding box center [465, 168] width 83 height 15
click at [444, 168] on input "Enter Customer Details" at bounding box center [467, 168] width 80 height 14
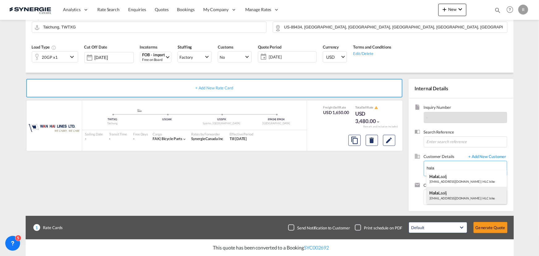
click at [441, 194] on div "Hala Laalj freightus@hlc.bike | HLC bike" at bounding box center [466, 195] width 80 height 17
type input "HLC bike, Hala Laalj, freightus@hlc.bike"
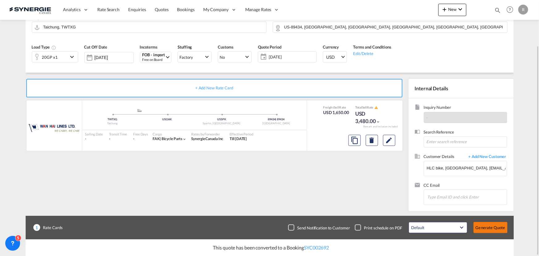
click at [491, 231] on button "Generate Quote" at bounding box center [490, 227] width 34 height 11
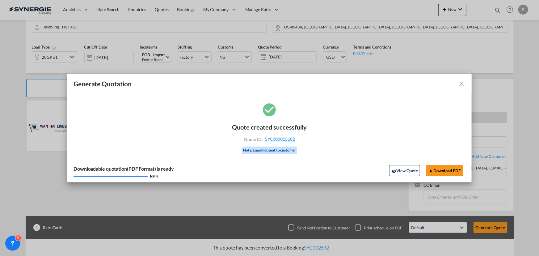
drag, startPoint x: 461, startPoint y: 83, endPoint x: 444, endPoint y: 92, distance: 18.9
click at [461, 83] on md-icon "icon-close fg-AAA8AD cursor m-0" at bounding box center [461, 83] width 7 height 7
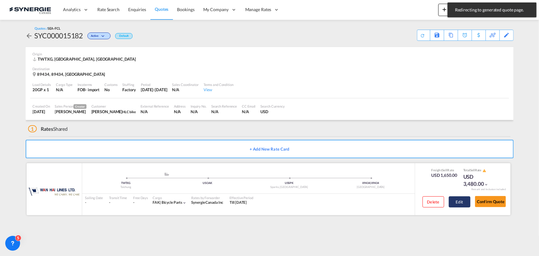
click at [464, 203] on button "Edit" at bounding box center [460, 201] width 22 height 11
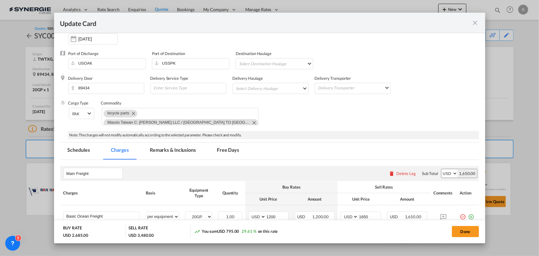
scroll to position [84, 0]
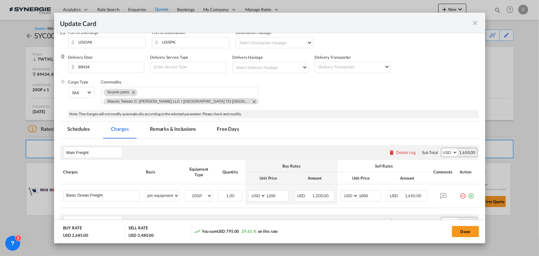
click at [174, 130] on md-tab-item "Remarks & Inclusions" at bounding box center [172, 129] width 61 height 17
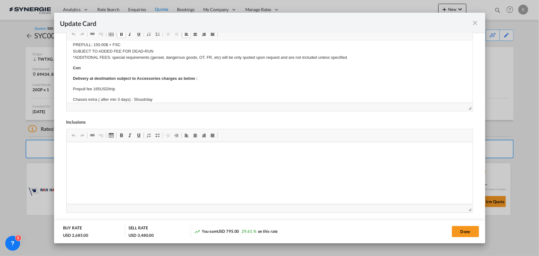
scroll to position [253, 0]
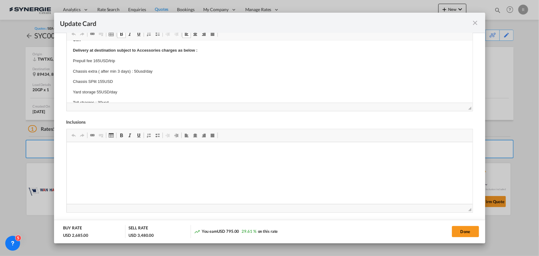
click at [137, 69] on p "Chassis extra ( after min 3 days) : 50usd/day" at bounding box center [269, 71] width 393 height 6
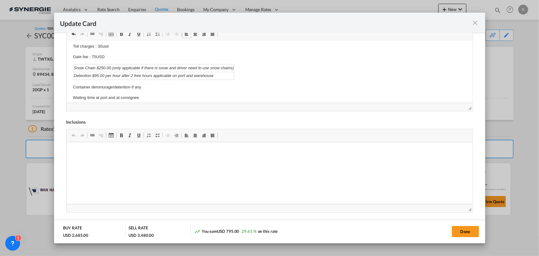
scroll to position [337, 0]
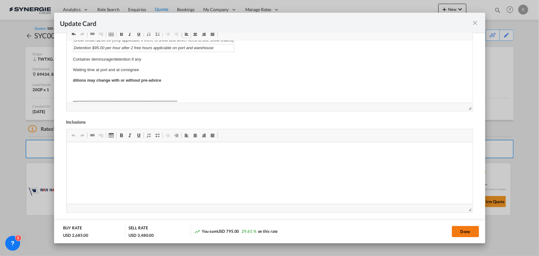
click at [464, 232] on button "Done" at bounding box center [465, 231] width 27 height 11
type input "30 Oct 2025"
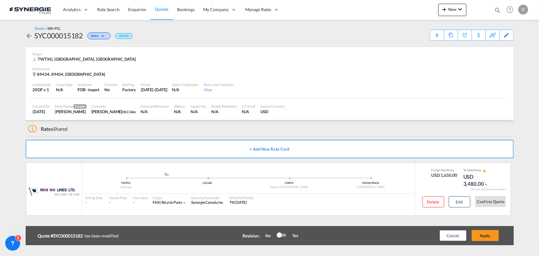
scroll to position [124, 0]
click at [481, 235] on button "Apply" at bounding box center [485, 235] width 27 height 11
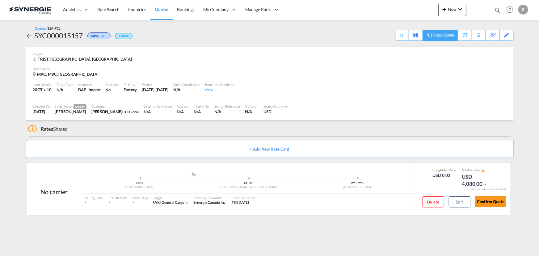
click at [447, 37] on div "Copy Quote" at bounding box center [443, 35] width 21 height 10
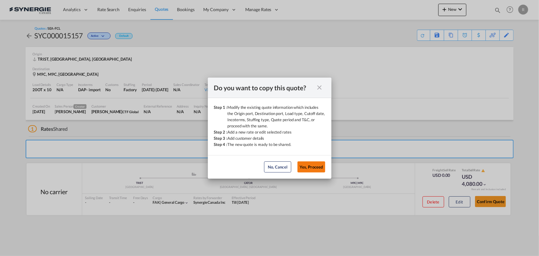
click at [311, 167] on button "Yes, Proceed" at bounding box center [311, 166] width 28 height 11
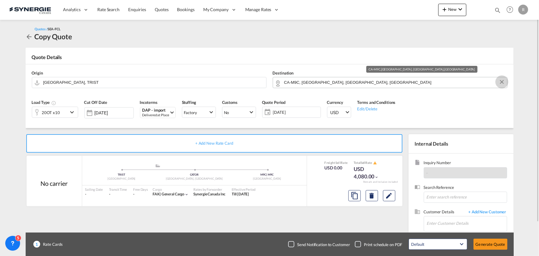
drag, startPoint x: 500, startPoint y: 83, endPoint x: 505, endPoint y: 83, distance: 4.9
click at [500, 83] on md-icon "Clear Input" at bounding box center [501, 82] width 7 height 7
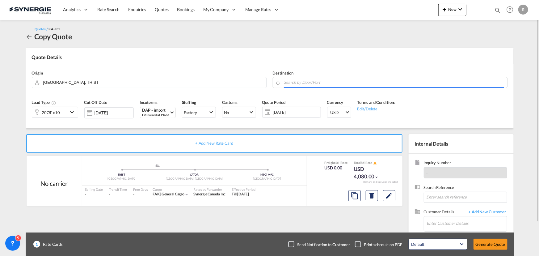
click at [434, 83] on input "Search by Door/Port" at bounding box center [394, 82] width 220 height 11
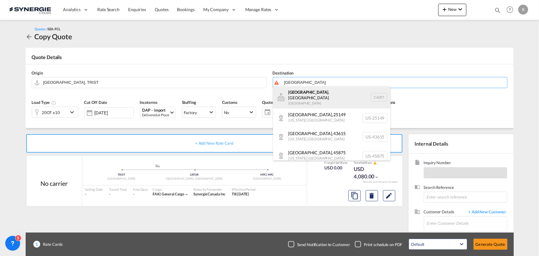
click at [294, 94] on div "[GEOGRAPHIC_DATA] , ON [GEOGRAPHIC_DATA] CAOTT" at bounding box center [331, 97] width 117 height 22
type input "[GEOGRAPHIC_DATA], [GEOGRAPHIC_DATA], CAOTT"
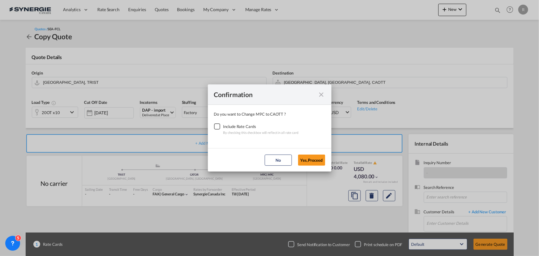
click at [217, 127] on div "Checkbox No Ink" at bounding box center [217, 126] width 6 height 6
click at [304, 158] on button "Yes,Proceed" at bounding box center [311, 159] width 27 height 11
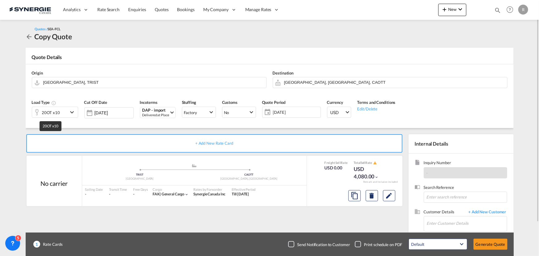
click at [54, 113] on div "20OT x10" at bounding box center [51, 112] width 18 height 9
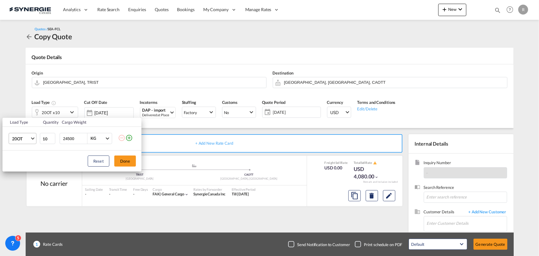
click at [27, 137] on span "20OT" at bounding box center [21, 139] width 18 height 6
click at [22, 135] on div "40HC" at bounding box center [17, 136] width 11 height 6
click at [80, 137] on input "24500" at bounding box center [74, 138] width 25 height 10
type input "24000"
click at [128, 164] on button "Done" at bounding box center [125, 160] width 22 height 11
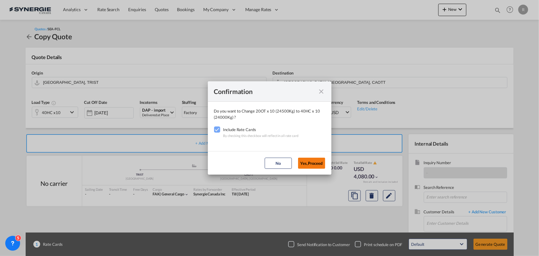
click at [314, 163] on button "Yes,Proceed" at bounding box center [311, 162] width 27 height 11
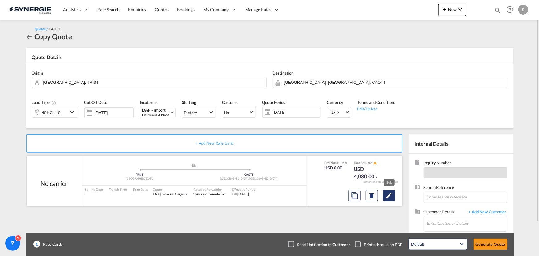
click at [392, 196] on md-icon "Edit" at bounding box center [388, 195] width 7 height 7
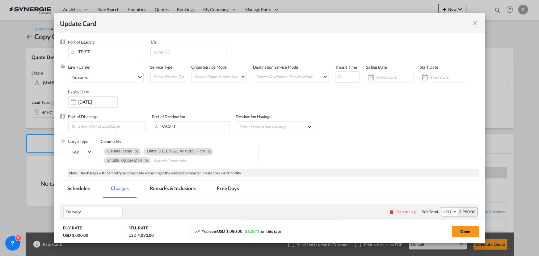
select select "per container"
select select "per B/L"
select select "per container"
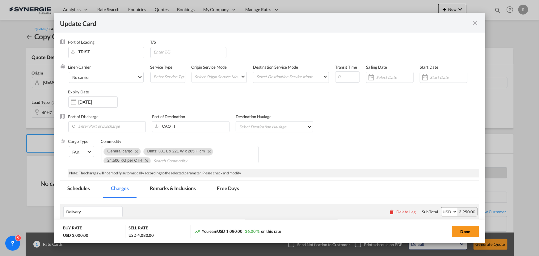
select select "per B/L"
select select "per shipment"
click at [94, 126] on input "Enter Port of Discharge" at bounding box center [108, 125] width 74 height 9
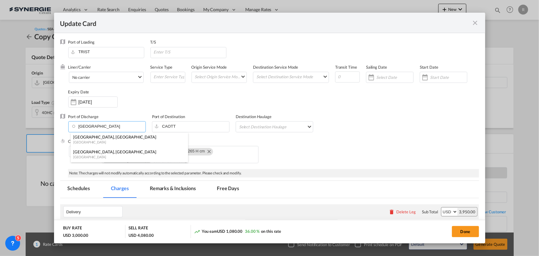
click at [81, 152] on div "[GEOGRAPHIC_DATA], [GEOGRAPHIC_DATA]" at bounding box center [127, 152] width 109 height 6
type input "[GEOGRAPHIC_DATA], [GEOGRAPHIC_DATA], CAMTR"
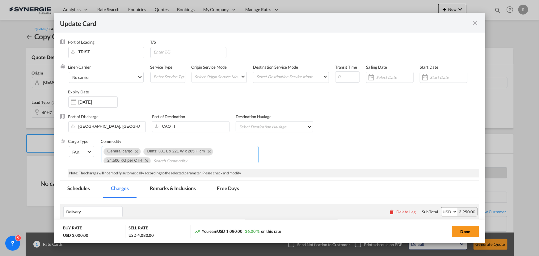
click at [208, 151] on md-icon "Remove Dims: 331 L x 221 W x 265 H cm" at bounding box center [208, 150] width 7 height 7
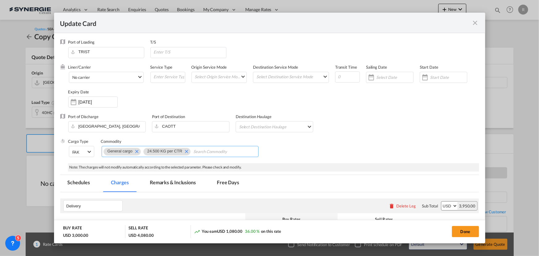
click at [187, 151] on md-icon "Remove 24.500 KG per CTR" at bounding box center [186, 150] width 7 height 7
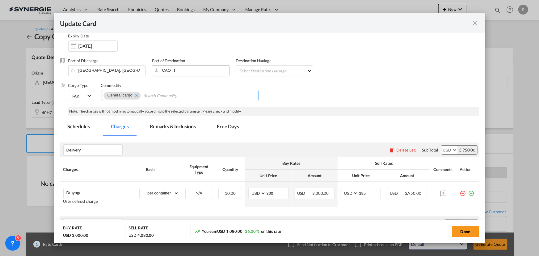
scroll to position [112, 0]
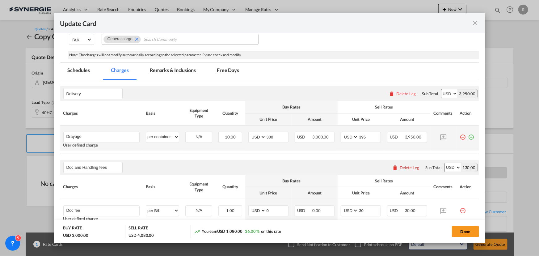
click at [469, 138] on md-icon "icon-plus-circle-outline green-400-fg" at bounding box center [471, 135] width 6 height 6
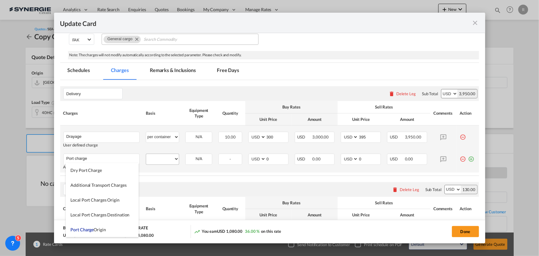
type input "Port charge"
click at [159, 157] on select "per equipment per container per B/L per shipping bill per shipment per pallet p…" at bounding box center [162, 159] width 33 height 10
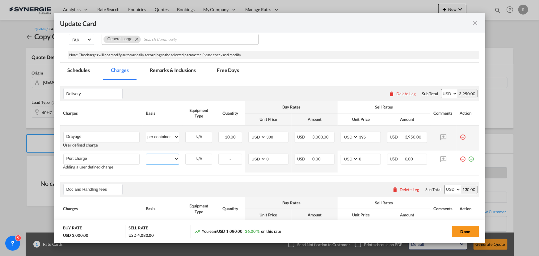
select select "per container"
click at [146, 154] on select "per equipment per container per B/L per shipping bill per shipment per pallet p…" at bounding box center [162, 159] width 33 height 10
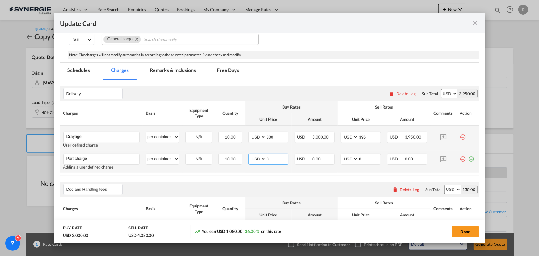
drag, startPoint x: 274, startPoint y: 155, endPoint x: 260, endPoint y: 155, distance: 13.9
click at [260, 155] on md-input-container "AED AFN ALL AMD ANG AOA ARS AUD AWG AZN BAM BBD BDT BGN BHD BIF BMD BND [PERSON…" at bounding box center [268, 158] width 40 height 11
type input "50"
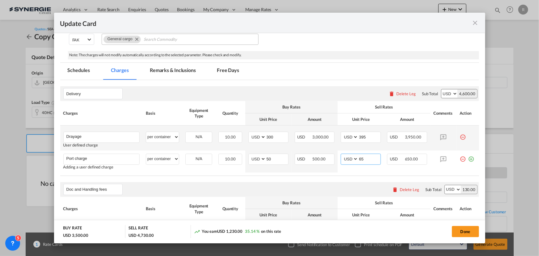
type input "65"
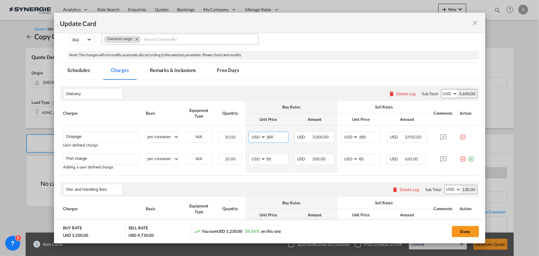
drag, startPoint x: 281, startPoint y: 138, endPoint x: 215, endPoint y: 122, distance: 67.6
click at [238, 131] on tr "Drayage Please Enter User Defined Charges Cannot Be Published User defined char…" at bounding box center [269, 137] width 419 height 25
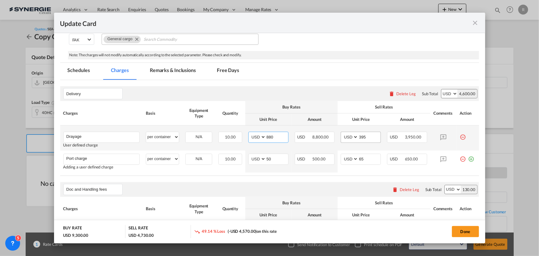
type input "880"
drag, startPoint x: 368, startPoint y: 136, endPoint x: 313, endPoint y: 127, distance: 55.4
click at [313, 127] on tr "Drayage Please Enter User Defined Charges Cannot Be Published User defined char…" at bounding box center [269, 137] width 419 height 25
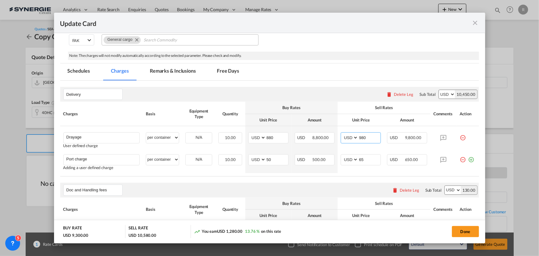
scroll to position [84, 0]
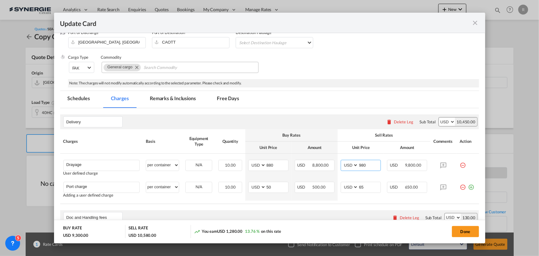
type input "980"
click at [476, 21] on md-icon "icon-close fg-AAA8AD m-0 pointer" at bounding box center [475, 22] width 7 height 7
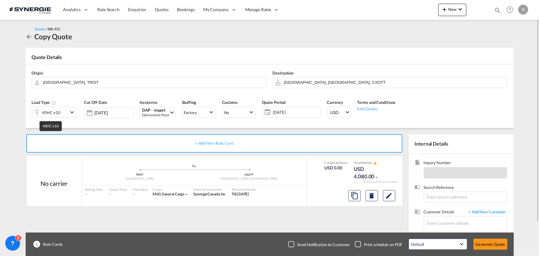
click at [54, 111] on div "40HC x10" at bounding box center [51, 112] width 19 height 9
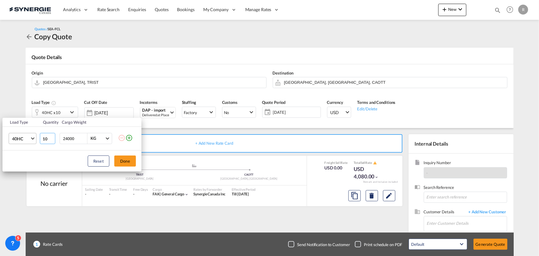
drag, startPoint x: 48, startPoint y: 136, endPoint x: 16, endPoint y: 132, distance: 32.7
click at [16, 132] on tr "40HC 20GP 40GP 40HC 45HC 20RE 40RE 40HR 20OT 40OT 20FR 40FR 40NR 20NR 45S 20TK …" at bounding box center [71, 139] width 139 height 24
type input "1"
click at [120, 160] on button "Done" at bounding box center [125, 160] width 22 height 11
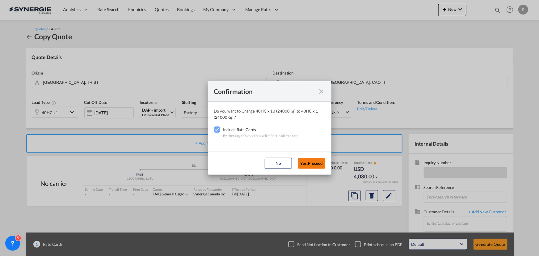
click at [317, 166] on button "Yes,Proceed" at bounding box center [311, 162] width 27 height 11
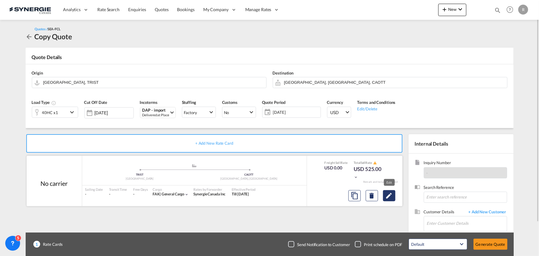
click at [389, 198] on md-icon "Edit" at bounding box center [388, 195] width 7 height 7
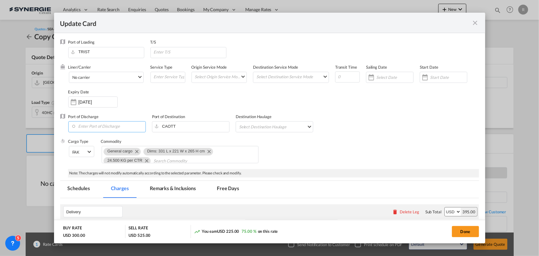
click at [115, 127] on input "Enter Port of Discharge" at bounding box center [108, 125] width 74 height 9
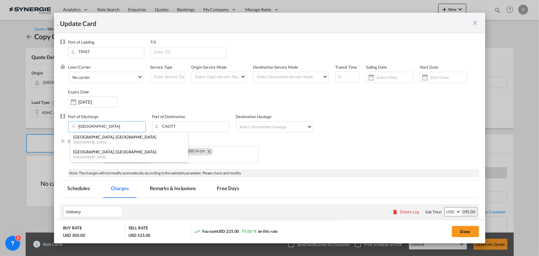
click at [86, 153] on div "[GEOGRAPHIC_DATA], [GEOGRAPHIC_DATA]" at bounding box center [127, 152] width 109 height 6
type input "[GEOGRAPHIC_DATA], [GEOGRAPHIC_DATA], CAMTR"
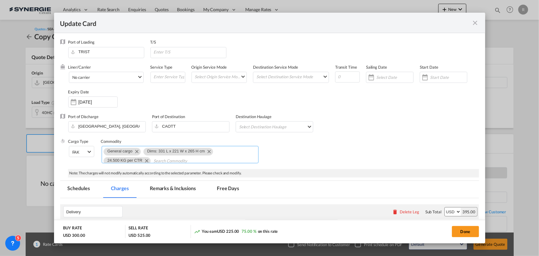
click at [207, 152] on md-icon "Remove Dims: 331 L x 221 W x 265 H cm" at bounding box center [208, 150] width 7 height 7
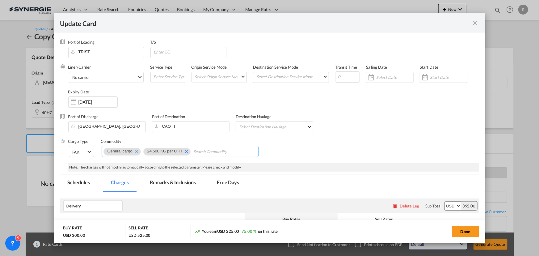
scroll to position [0, 0]
click at [184, 151] on md-icon "Remove 24.500 KG per CTR" at bounding box center [186, 150] width 7 height 7
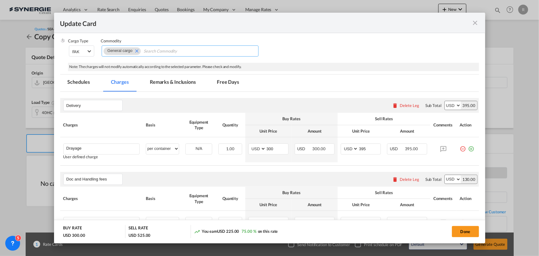
scroll to position [112, 0]
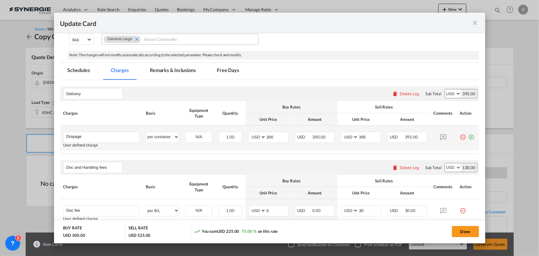
click at [469, 137] on md-icon "icon-plus-circle-outline green-400-fg" at bounding box center [471, 135] width 6 height 6
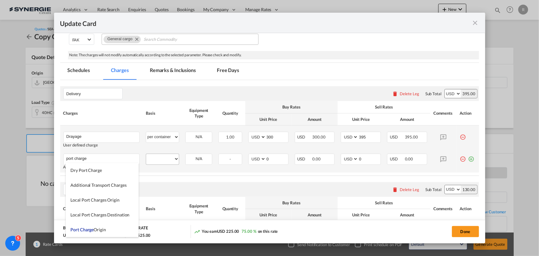
type input "port charge"
click at [166, 159] on select "per equipment per container per B/L per shipping bill per shipment per pallet p…" at bounding box center [162, 159] width 33 height 10
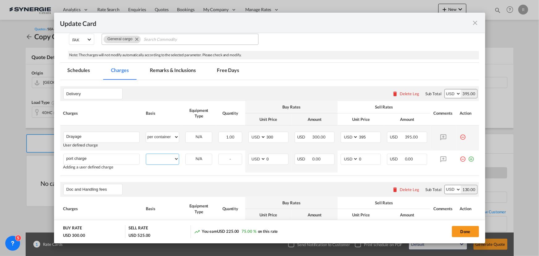
select select "per container"
click at [146, 154] on select "per equipment per container per B/L per shipping bill per shipment per pallet p…" at bounding box center [162, 159] width 33 height 10
drag, startPoint x: 276, startPoint y: 136, endPoint x: 232, endPoint y: 126, distance: 45.6
click at [233, 129] on tr "Drayage Please Enter User Defined Charges Cannot Be Published User defined char…" at bounding box center [269, 137] width 419 height 25
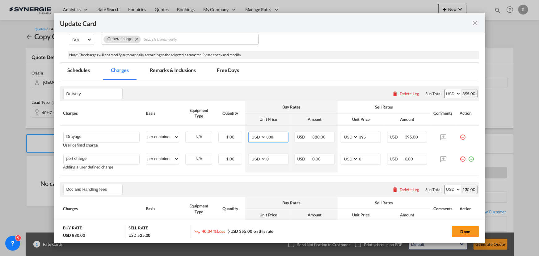
type input "880"
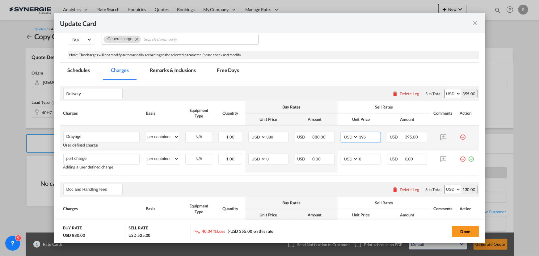
drag, startPoint x: 364, startPoint y: 135, endPoint x: 320, endPoint y: 130, distance: 44.4
click at [320, 130] on tr "Drayage Please Enter User Defined Charges Cannot Be Published User defined char…" at bounding box center [269, 137] width 419 height 25
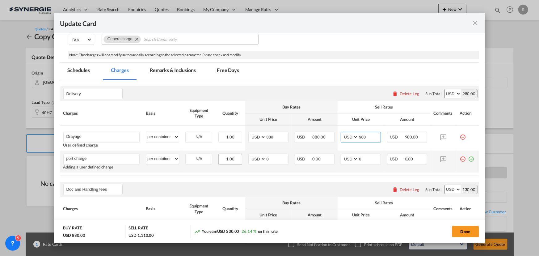
type input "980"
click at [231, 153] on tr "port charge Please Enter User Defined Charges Cannot Be Published Adding a user…" at bounding box center [269, 161] width 419 height 22
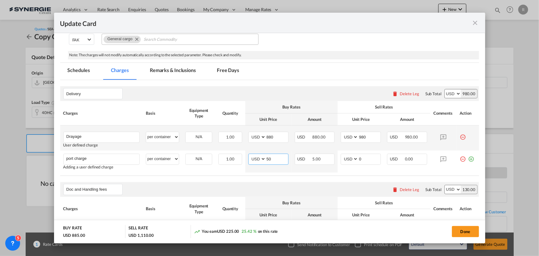
type input "50"
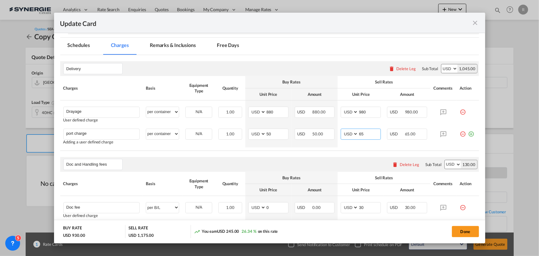
scroll to position [84, 0]
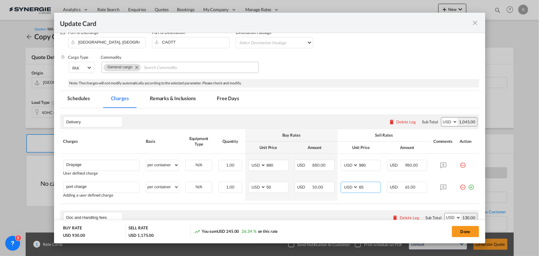
type input "65"
click at [181, 94] on md-tab-item "Remarks & Inclusions" at bounding box center [172, 99] width 61 height 17
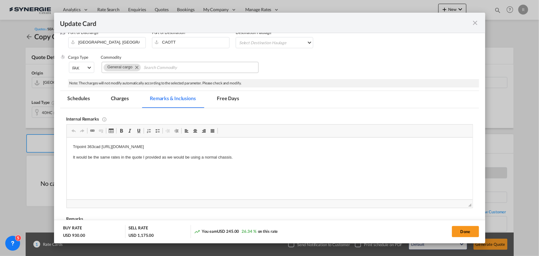
scroll to position [0, 0]
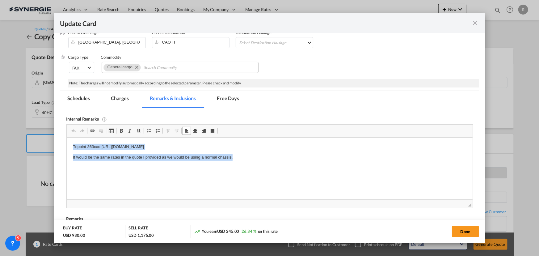
drag, startPoint x: 68, startPoint y: 144, endPoint x: 267, endPoint y: 155, distance: 199.5
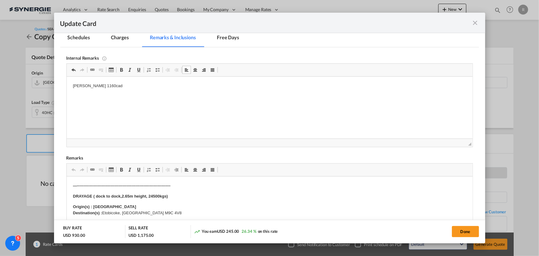
scroll to position [168, 0]
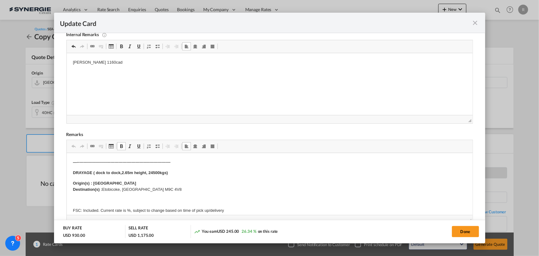
drag, startPoint x: 120, startPoint y: 173, endPoint x: 171, endPoint y: 172, distance: 51.0
click at [149, 169] on body "—---------------------------------------------------------------------- [GEOGRA…" at bounding box center [269, 243] width 393 height 169
drag, startPoint x: 113, startPoint y: 172, endPoint x: 126, endPoint y: 172, distance: 13.0
click at [126, 172] on strong "DRAYAGE ( dock to dock,2.65m height, 24500kgs)" at bounding box center [120, 172] width 95 height 5
click at [125, 173] on strong "DRAYAGE ( dock to dock,2.65m height, 24500kgs)" at bounding box center [120, 172] width 95 height 5
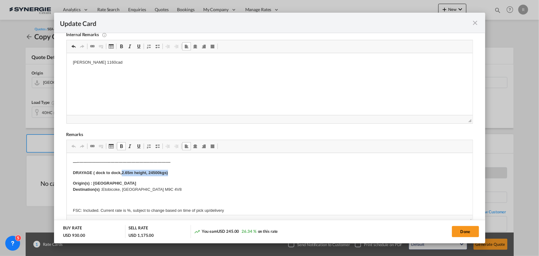
drag, startPoint x: 121, startPoint y: 172, endPoint x: 174, endPoint y: 173, distance: 53.4
click at [174, 173] on p "DRAYAGE ( dock to dock,2.65m height, 24500kgs)" at bounding box center [269, 173] width 393 height 6
drag, startPoint x: 93, startPoint y: 181, endPoint x: 124, endPoint y: 180, distance: 31.5
click at [124, 180] on p "Origin(s) : Toronto Destination(s) : [GEOGRAPHIC_DATA], [GEOGRAPHIC_DATA] M9C 4…" at bounding box center [269, 186] width 393 height 13
drag, startPoint x: 104, startPoint y: 189, endPoint x: 166, endPoint y: 189, distance: 62.1
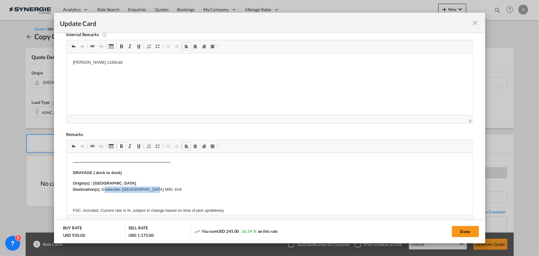
click at [166, 189] on p "Origin(s) : Montreal Destination(s) : [GEOGRAPHIC_DATA], [GEOGRAPHIC_DATA] M9C …" at bounding box center [269, 186] width 393 height 13
